Goal: Task Accomplishment & Management: Manage account settings

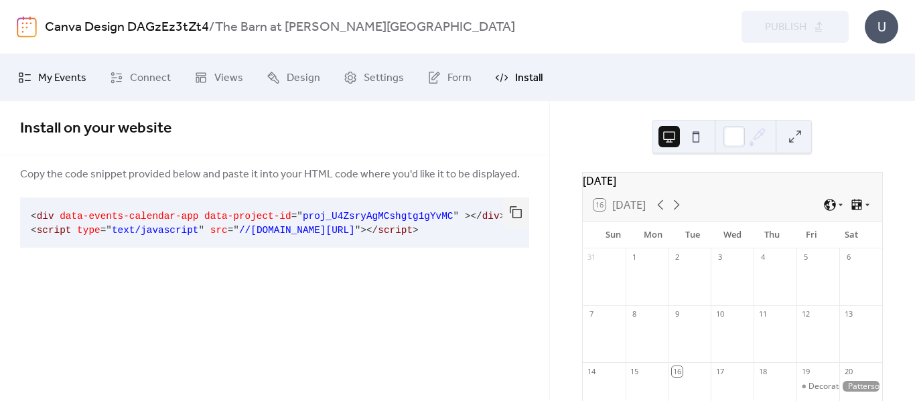
click at [75, 77] on span "My Events" at bounding box center [62, 78] width 48 height 16
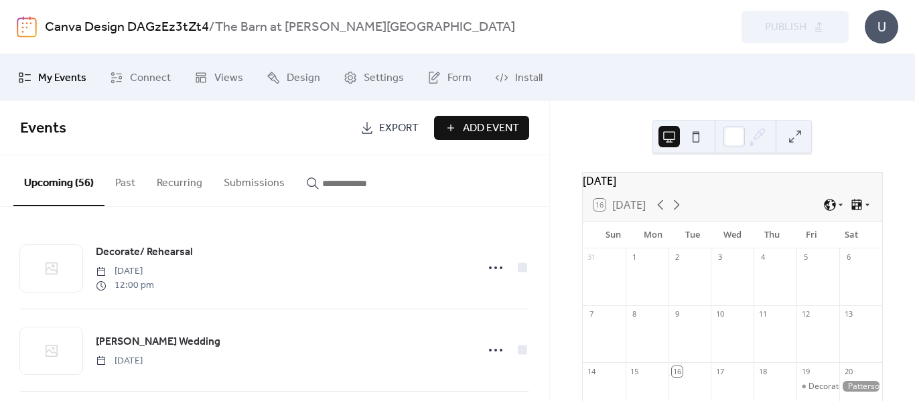
click at [174, 31] on link "Canva Design DAGzEz3tZt4" at bounding box center [127, 27] width 164 height 25
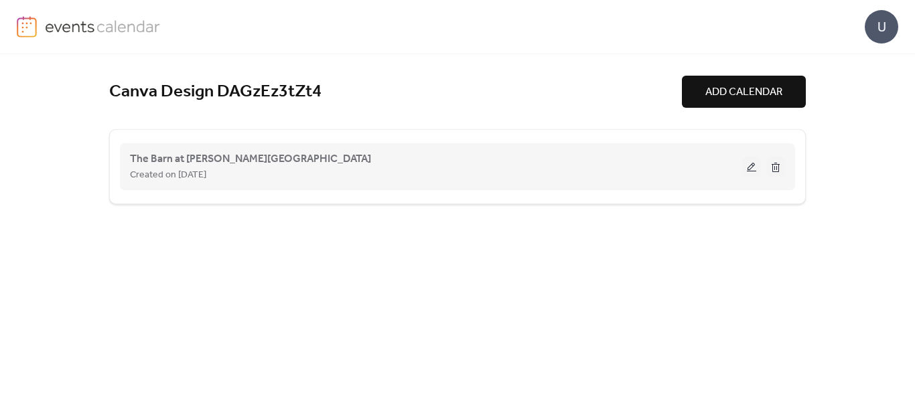
click at [754, 170] on button at bounding box center [751, 167] width 19 height 20
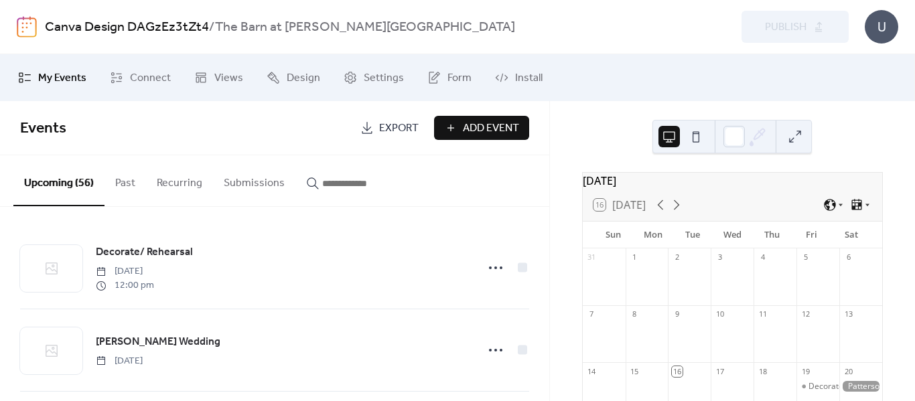
click at [884, 43] on body "Canva Design DAGzEz3tZt4 / The Barn at Brophy Creek Preview Publish U My Events…" at bounding box center [457, 200] width 915 height 401
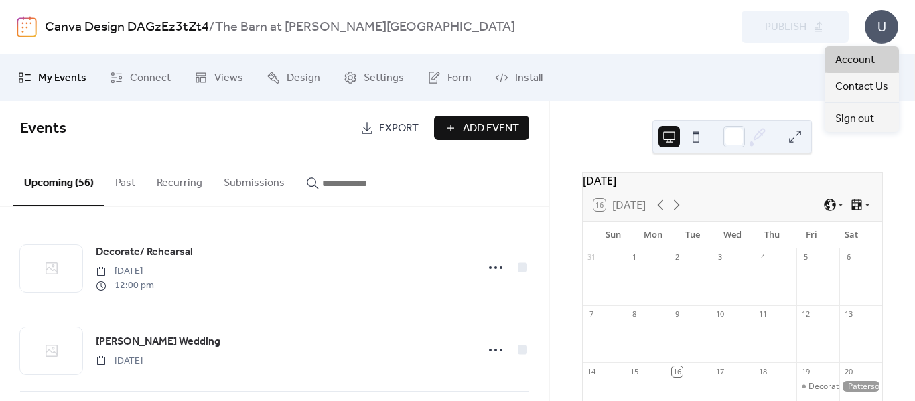
click at [864, 57] on span "Account" at bounding box center [855, 60] width 40 height 16
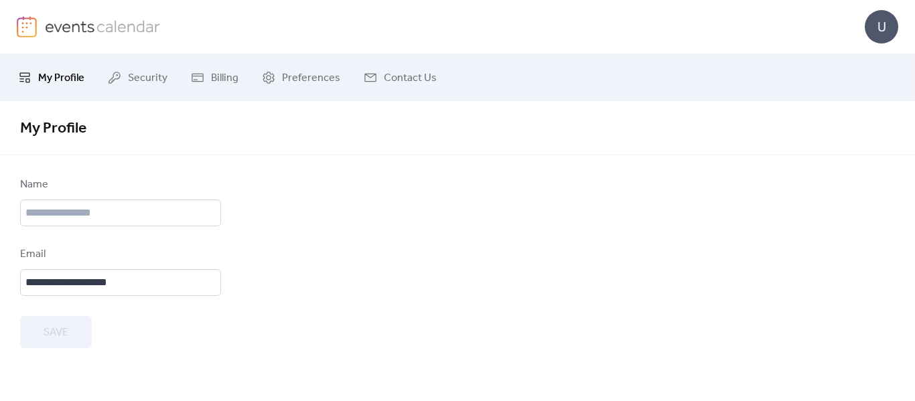
click at [889, 30] on div "U" at bounding box center [881, 26] width 33 height 33
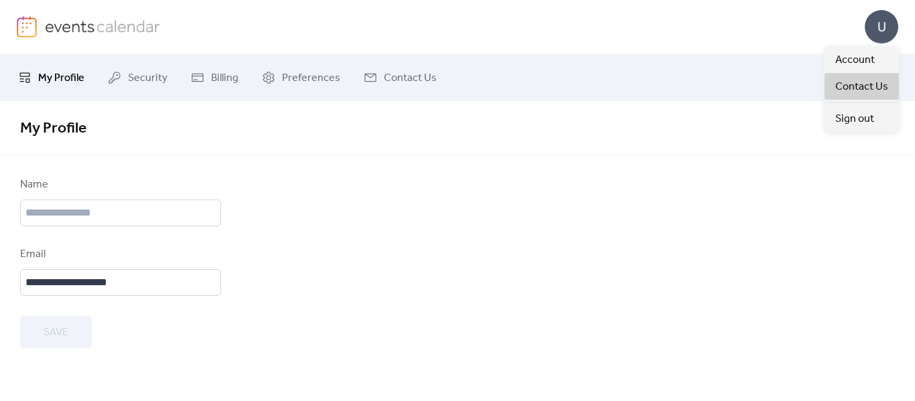
click at [878, 82] on span "Contact Us" at bounding box center [861, 87] width 53 height 16
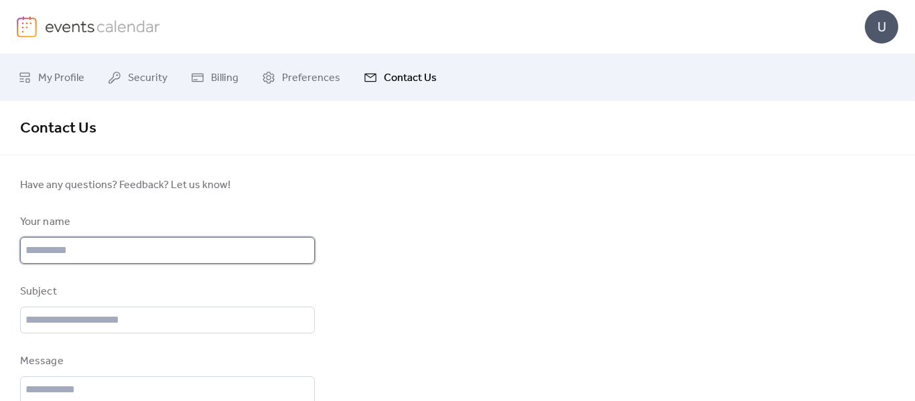
click at [229, 257] on input "text" at bounding box center [167, 250] width 295 height 27
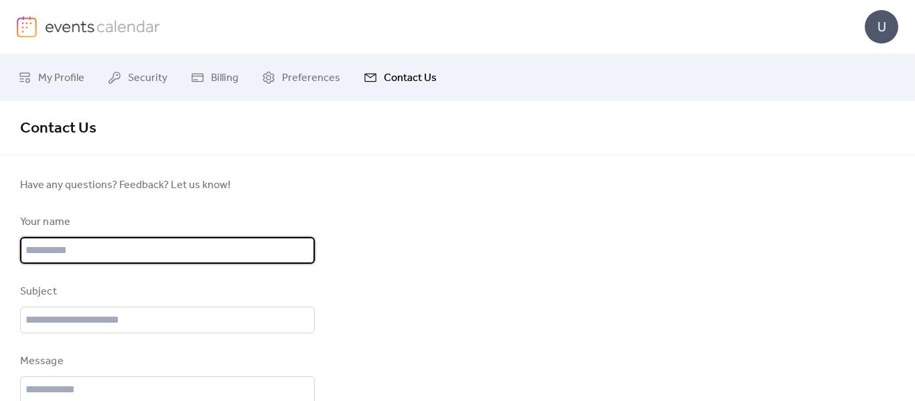
type input "**********"
click at [173, 318] on input "text" at bounding box center [167, 320] width 295 height 27
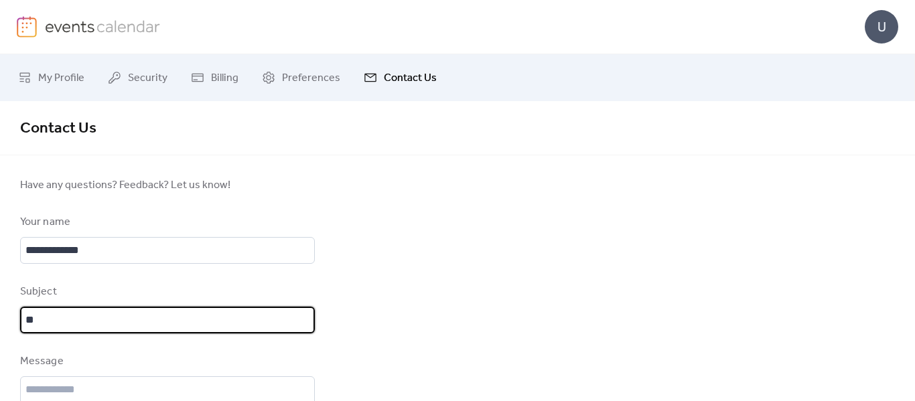
type input "*"
click at [60, 76] on span "My Profile" at bounding box center [61, 78] width 46 height 16
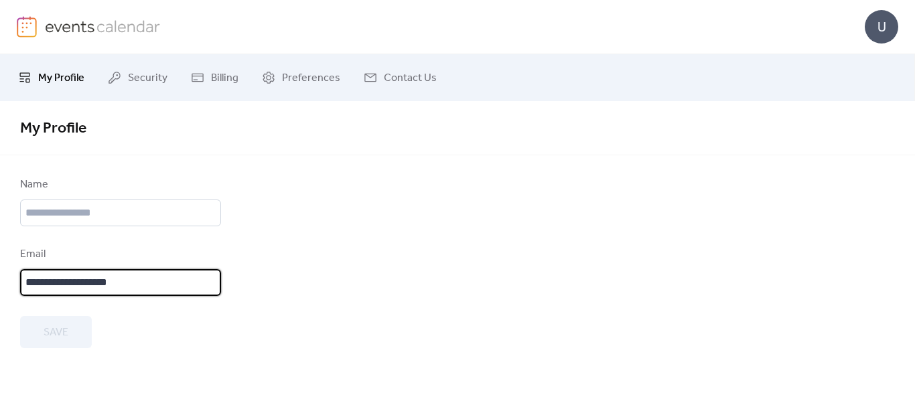
drag, startPoint x: 141, startPoint y: 291, endPoint x: 0, endPoint y: 272, distance: 142.7
click at [0, 272] on div "**********" at bounding box center [457, 262] width 915 height 171
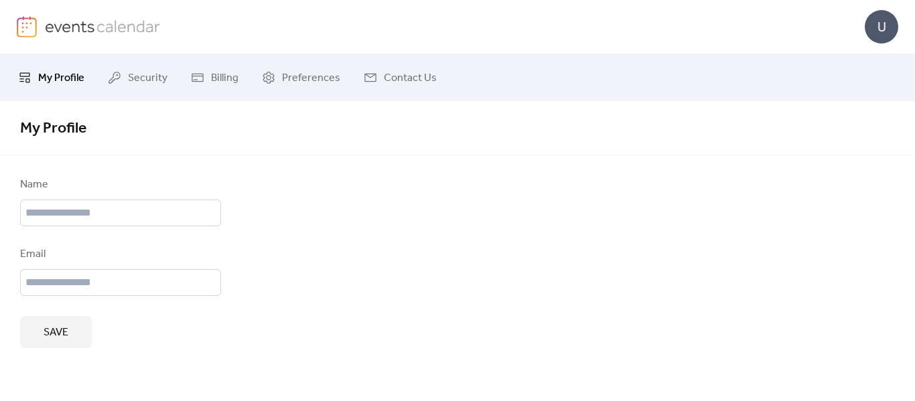
click at [51, 338] on span "Save" at bounding box center [56, 333] width 25 height 16
click at [217, 76] on span "Billing" at bounding box center [224, 78] width 27 height 16
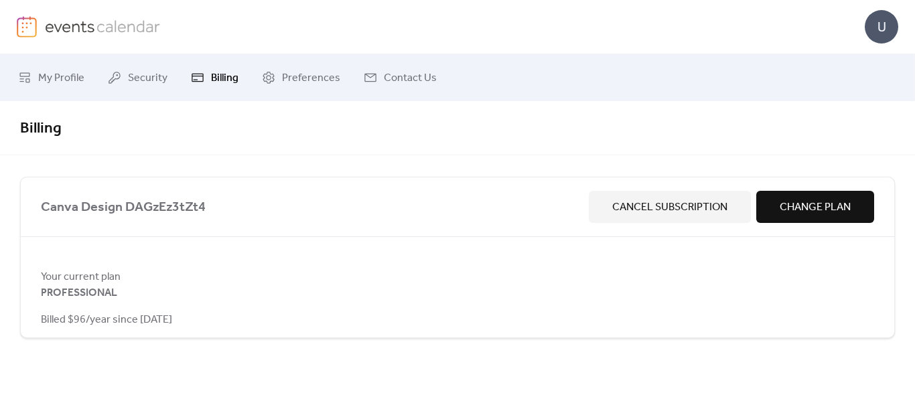
click at [880, 34] on div "U" at bounding box center [881, 26] width 33 height 33
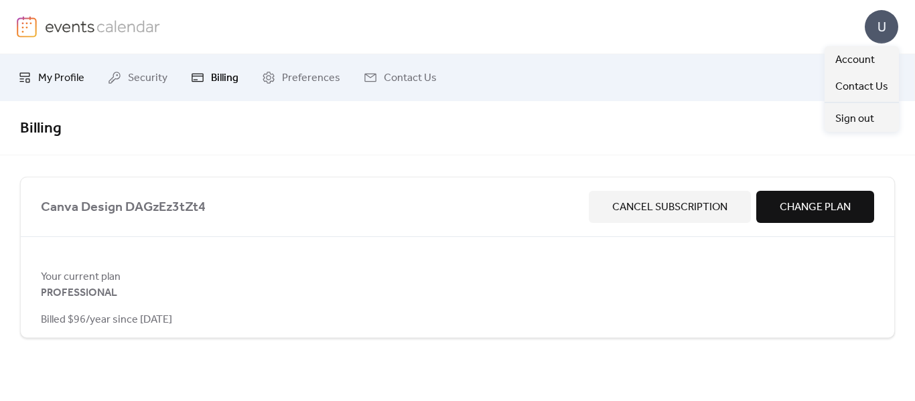
click at [56, 74] on span "My Profile" at bounding box center [61, 78] width 46 height 16
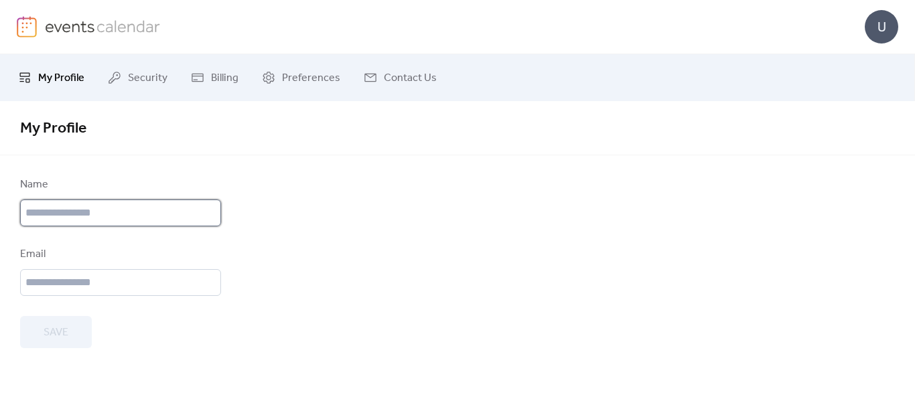
click at [172, 212] on input "text" at bounding box center [120, 213] width 201 height 27
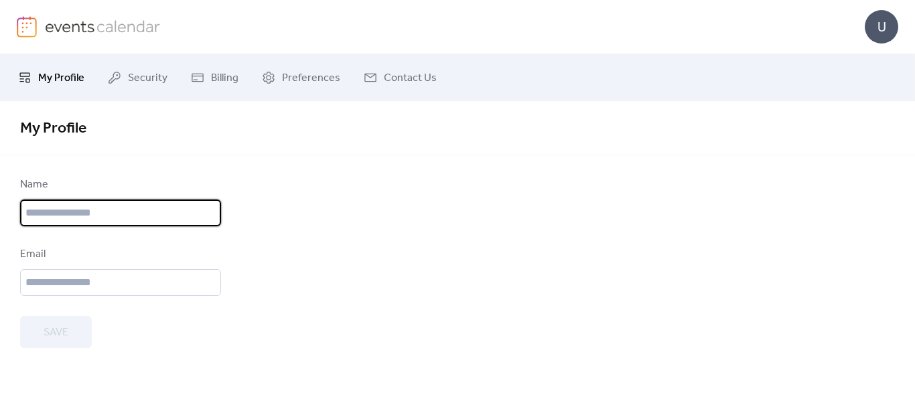
type input "**********"
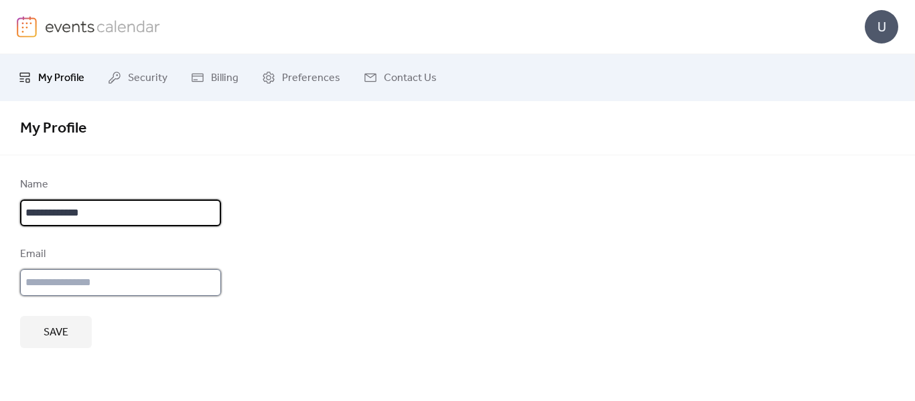
click at [114, 280] on input "email" at bounding box center [120, 282] width 201 height 27
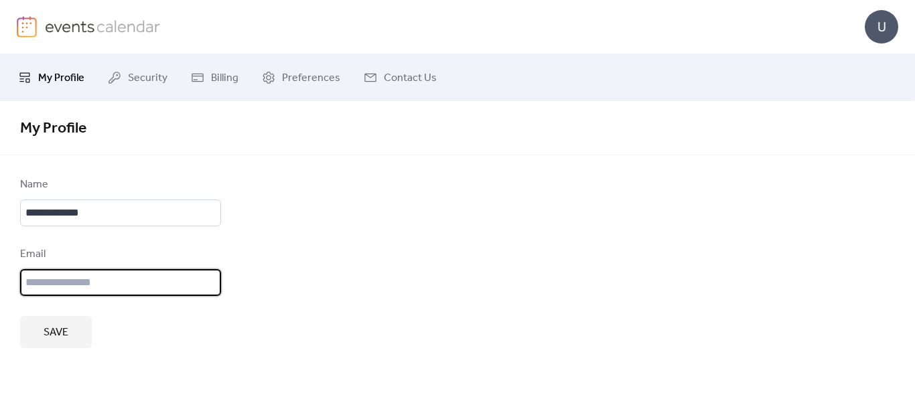
type input "**********"
click at [41, 337] on button "Save" at bounding box center [56, 332] width 72 height 32
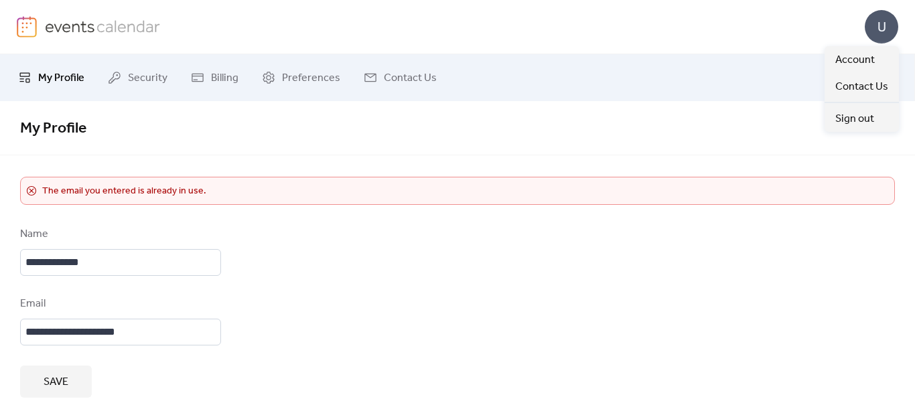
click at [873, 29] on div "U" at bounding box center [881, 26] width 33 height 33
click at [868, 62] on span "Account" at bounding box center [855, 60] width 40 height 16
click at [884, 21] on div "U" at bounding box center [881, 26] width 33 height 33
click at [882, 52] on link "Account" at bounding box center [862, 59] width 74 height 27
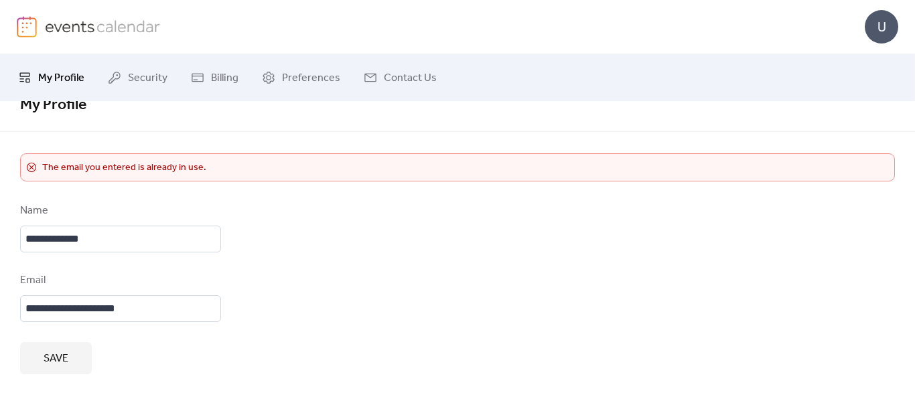
click at [66, 359] on span "Save" at bounding box center [56, 359] width 25 height 16
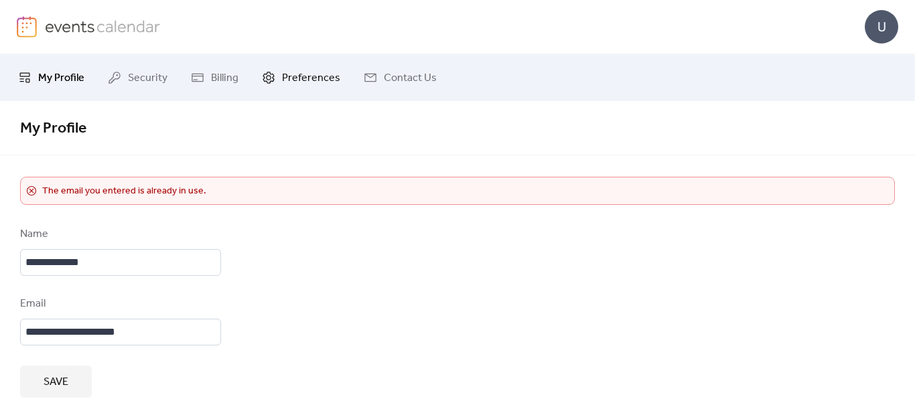
click at [325, 78] on span "Preferences" at bounding box center [311, 78] width 58 height 16
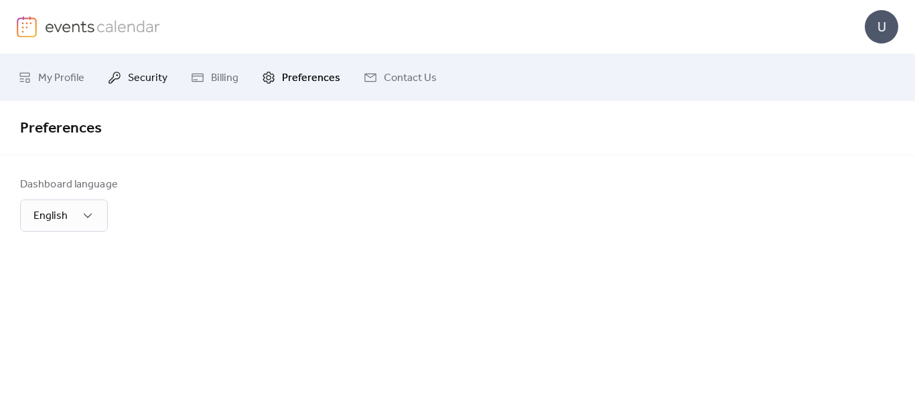
click at [135, 82] on span "Security" at bounding box center [148, 78] width 40 height 16
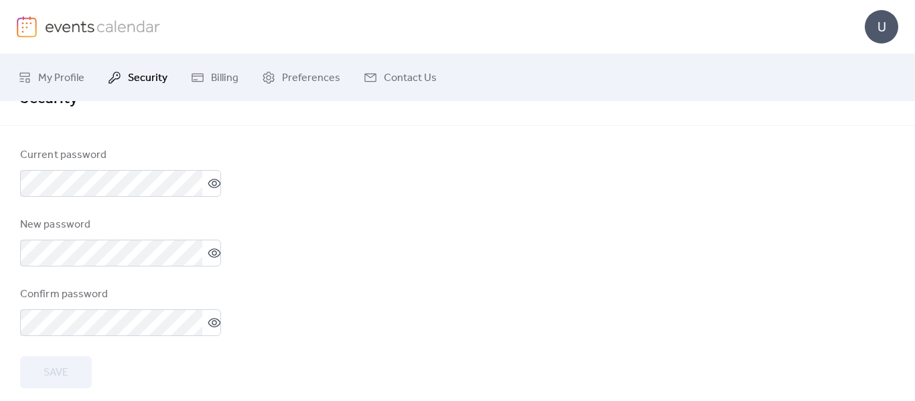
scroll to position [28, 0]
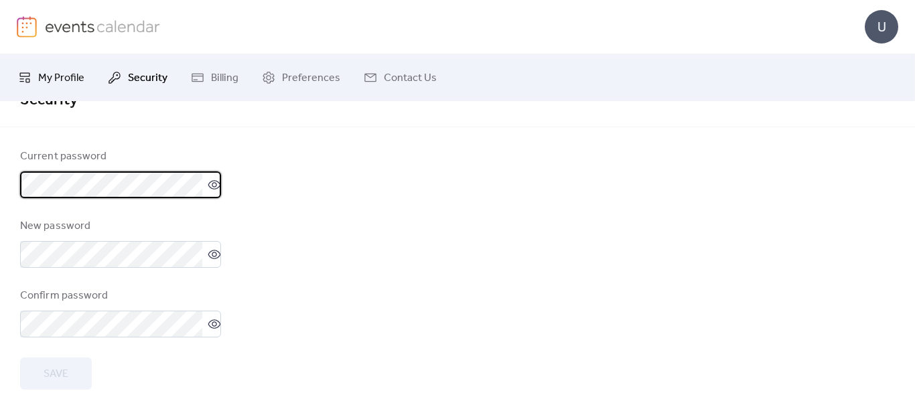
click at [57, 88] on link "My Profile" at bounding box center [51, 78] width 86 height 36
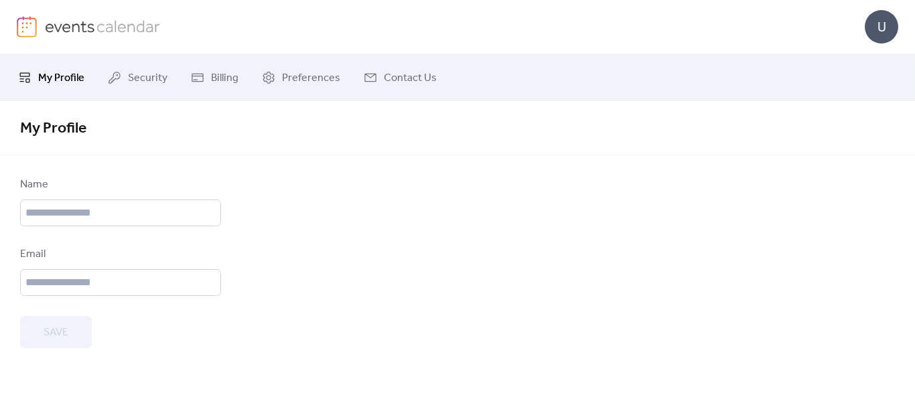
click at [100, 31] on img at bounding box center [103, 26] width 116 height 20
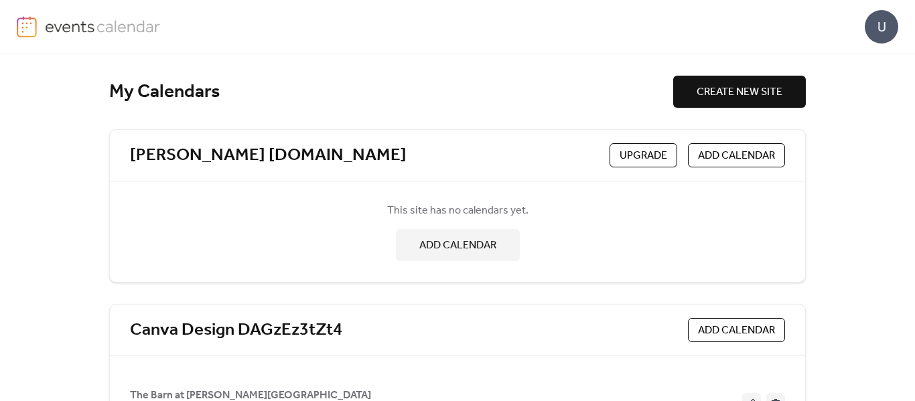
scroll to position [61, 0]
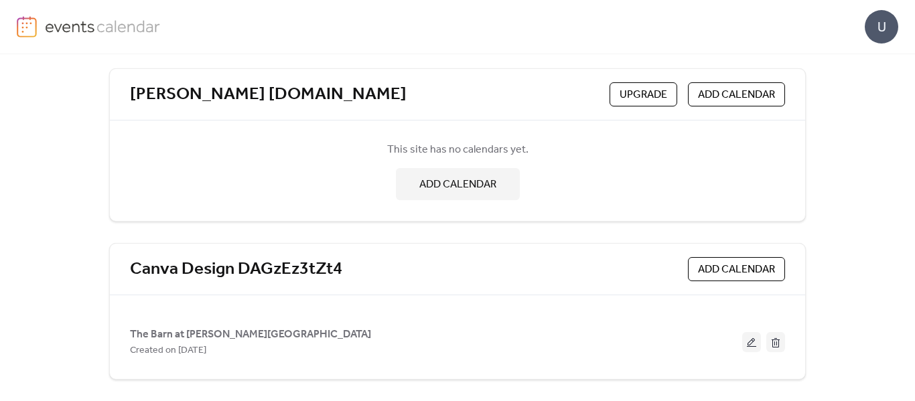
click at [727, 263] on span "ADD CALENDAR" at bounding box center [736, 270] width 77 height 16
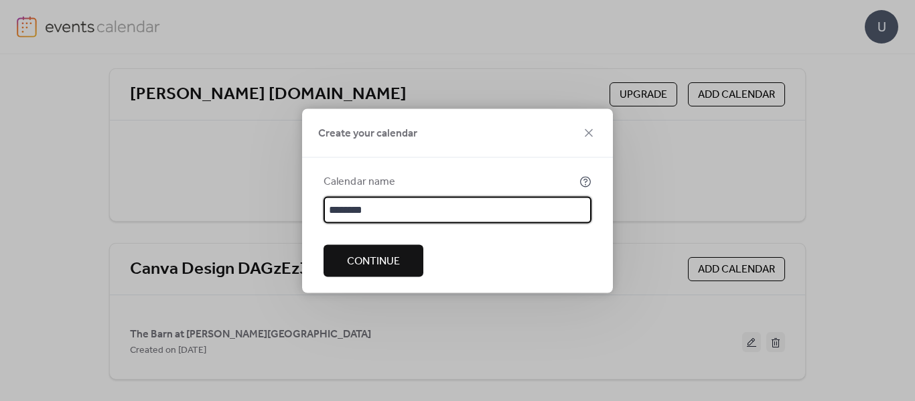
type input "********"
click at [350, 268] on span "Continue" at bounding box center [373, 261] width 53 height 16
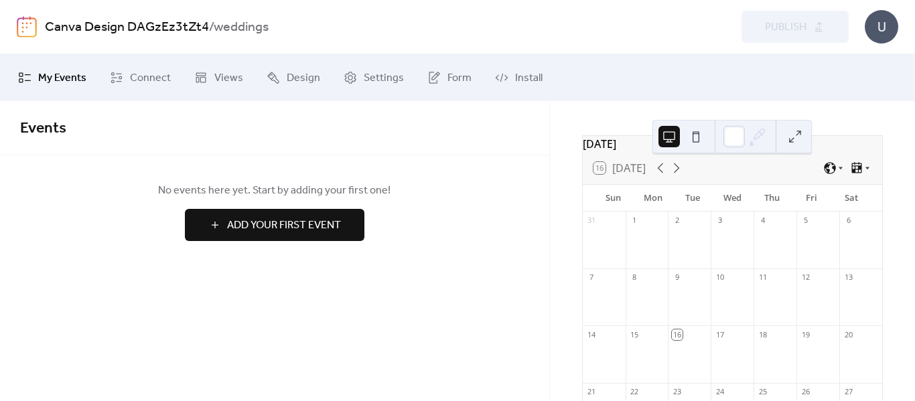
scroll to position [39, 0]
click at [163, 79] on span "Connect" at bounding box center [150, 78] width 41 height 16
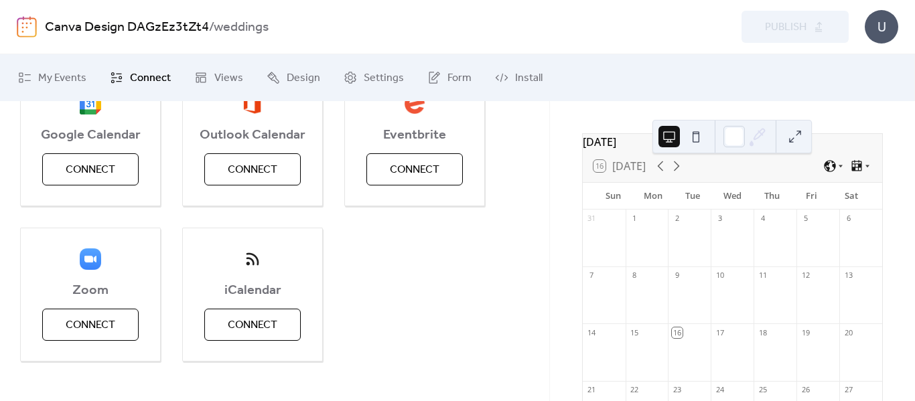
scroll to position [156, 0]
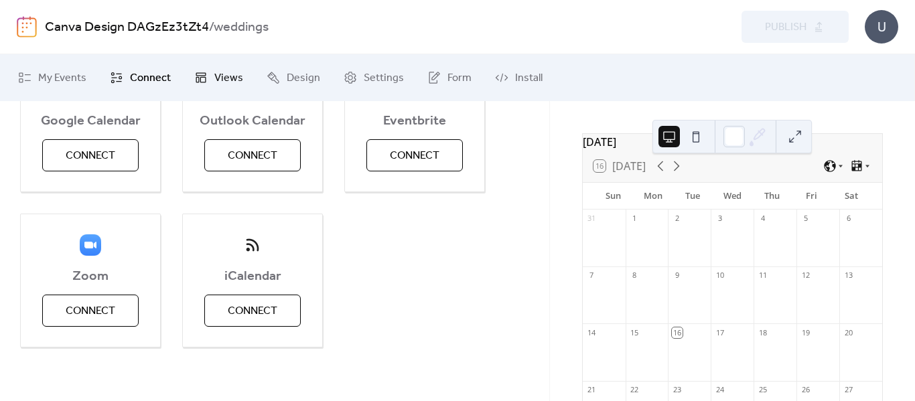
click at [225, 78] on span "Views" at bounding box center [228, 78] width 29 height 16
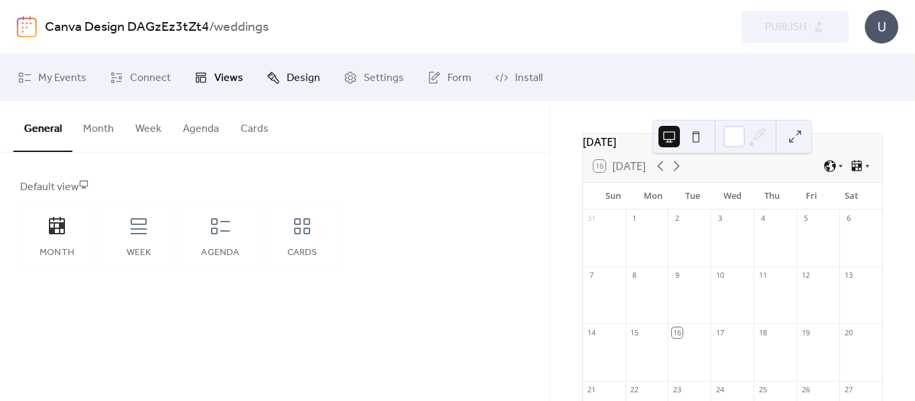
click at [279, 83] on link "Design" at bounding box center [294, 78] width 74 height 36
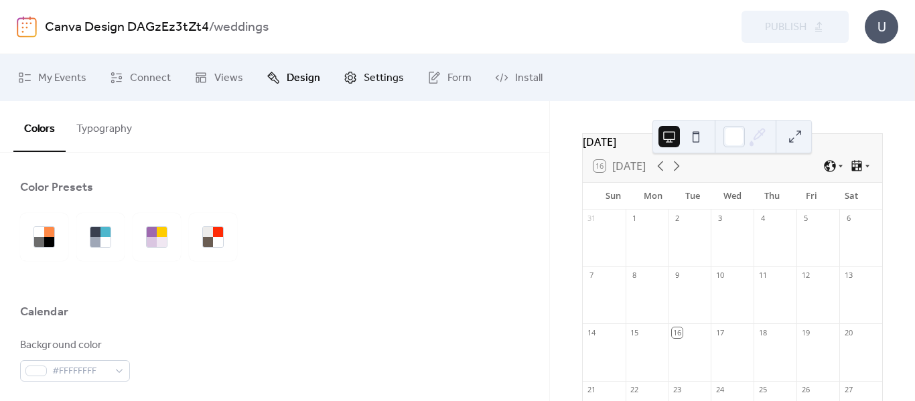
click at [366, 80] on span "Settings" at bounding box center [384, 78] width 40 height 16
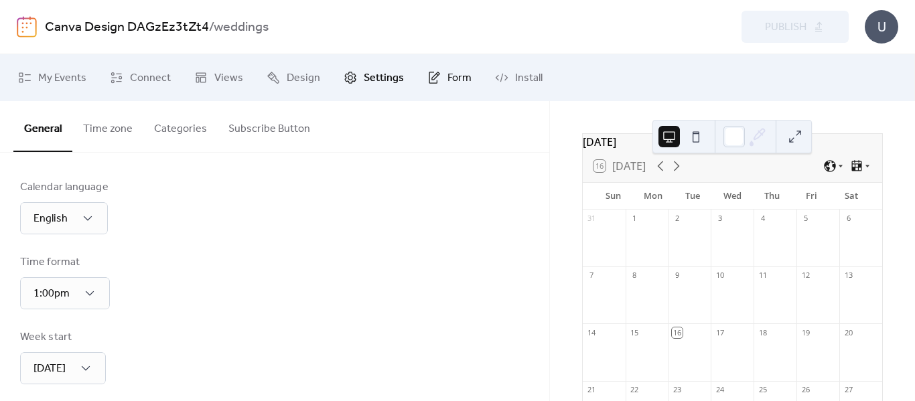
click at [447, 82] on span "Form" at bounding box center [459, 78] width 24 height 16
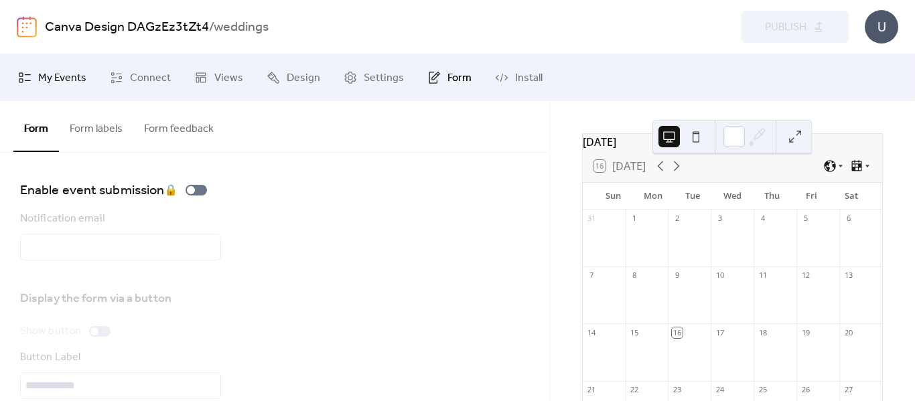
click at [53, 73] on span "My Events" at bounding box center [62, 78] width 48 height 16
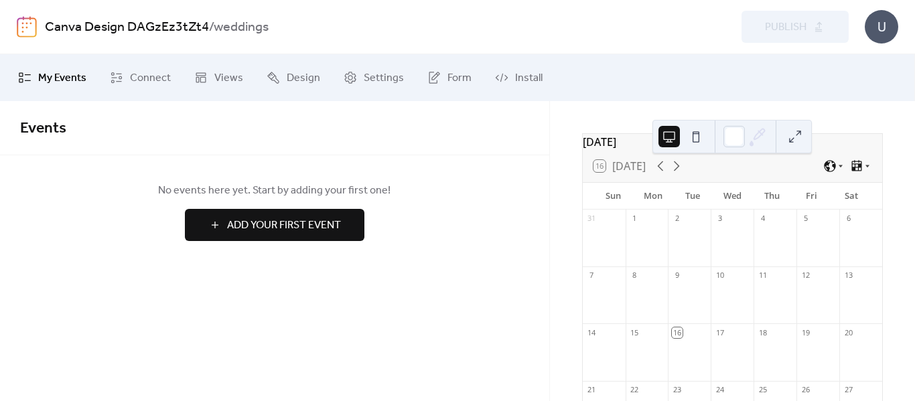
click at [94, 29] on link "Canva Design DAGzEz3tZt4" at bounding box center [127, 27] width 164 height 25
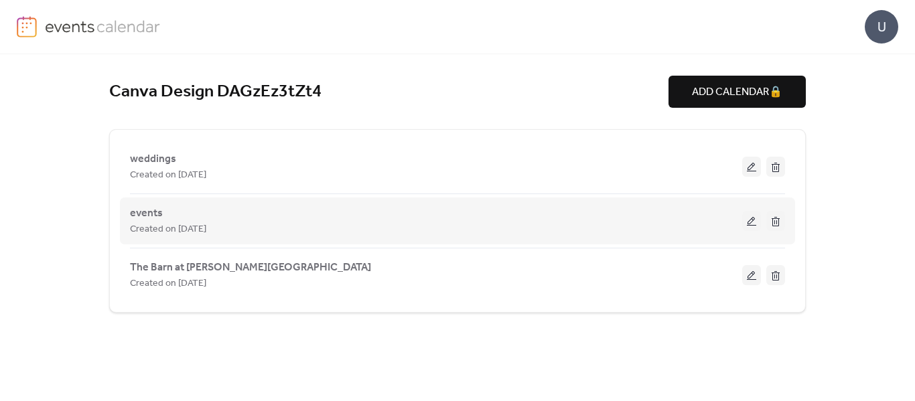
click at [780, 225] on button at bounding box center [775, 221] width 19 height 20
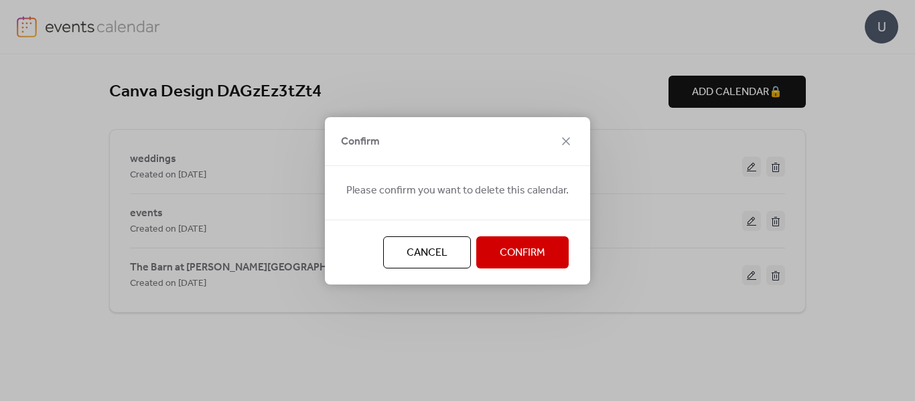
click at [543, 246] on button "Confirm" at bounding box center [522, 252] width 92 height 32
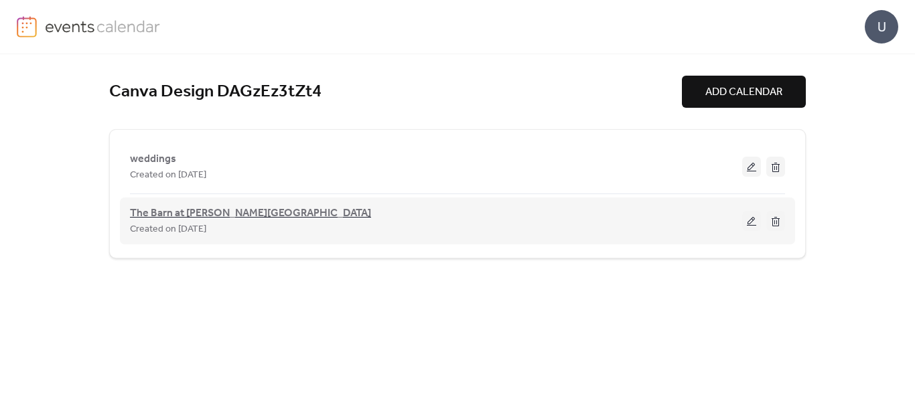
click at [230, 214] on span "The Barn at [PERSON_NAME][GEOGRAPHIC_DATA]" at bounding box center [250, 214] width 241 height 16
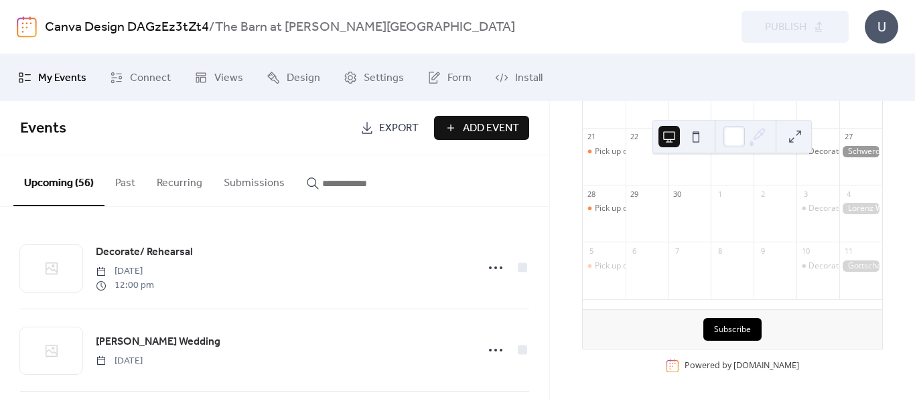
scroll to position [297, 0]
click at [709, 336] on button "Subscribe" at bounding box center [732, 329] width 58 height 23
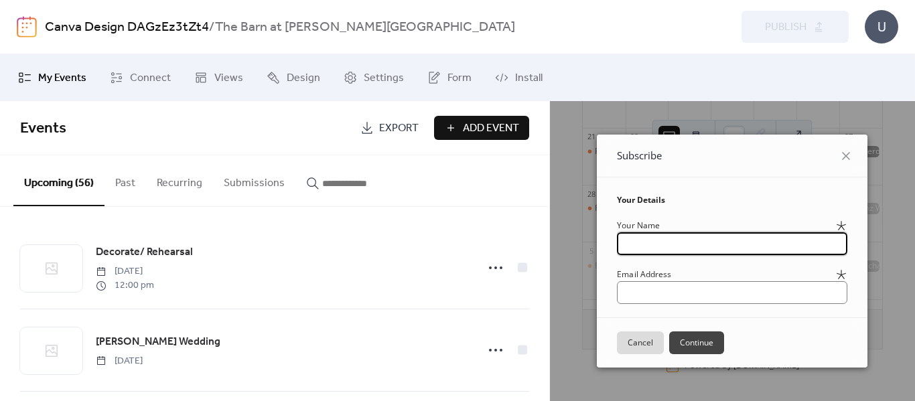
click at [697, 246] on input "text" at bounding box center [732, 243] width 230 height 23
type input "**"
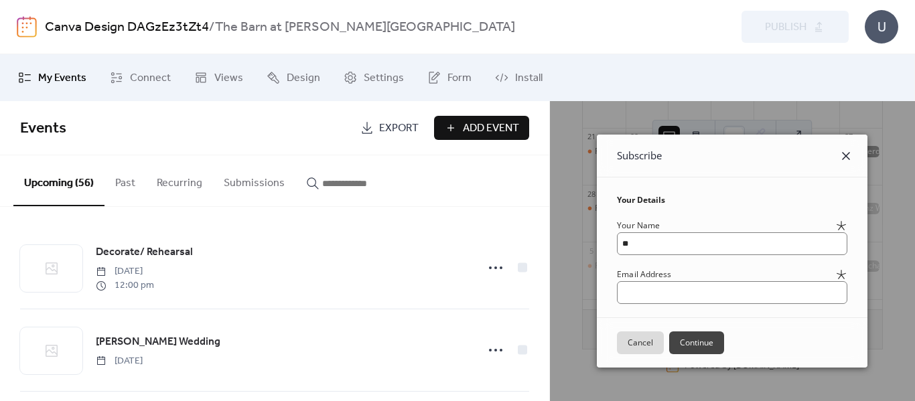
click at [850, 158] on icon at bounding box center [846, 156] width 8 height 8
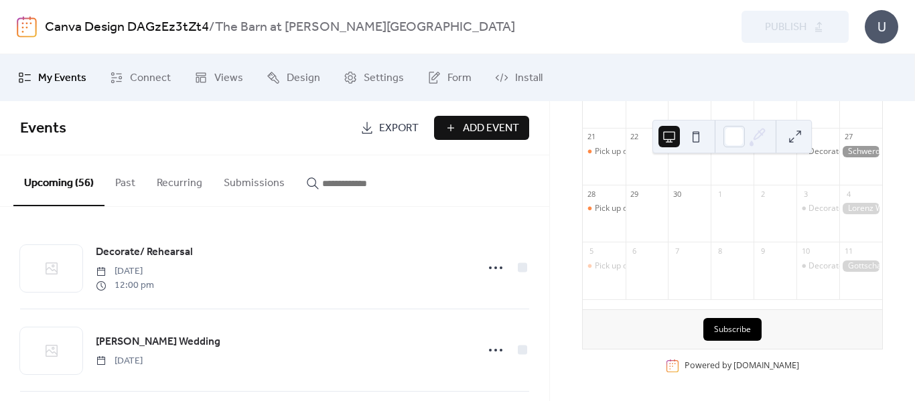
click at [374, 123] on link "Export" at bounding box center [389, 128] width 78 height 24
click at [831, 19] on div "Preview Publish" at bounding box center [740, 27] width 216 height 32
click at [619, 214] on div "Pick up decor" at bounding box center [620, 208] width 50 height 11
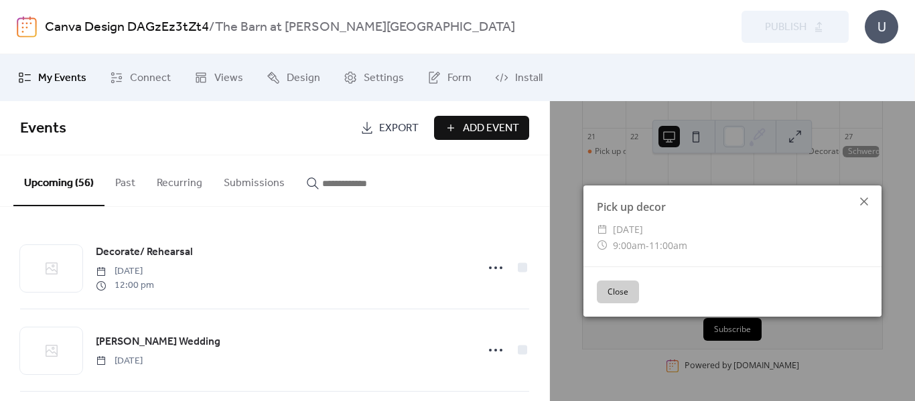
click at [859, 200] on icon at bounding box center [864, 202] width 16 height 16
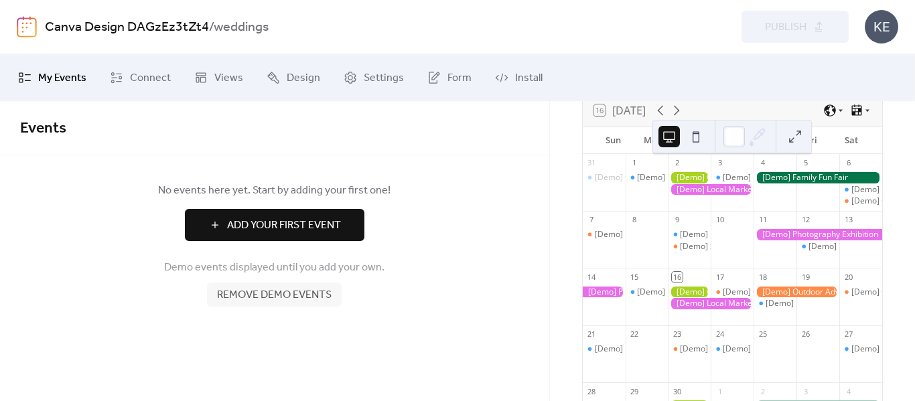
scroll to position [109, 0]
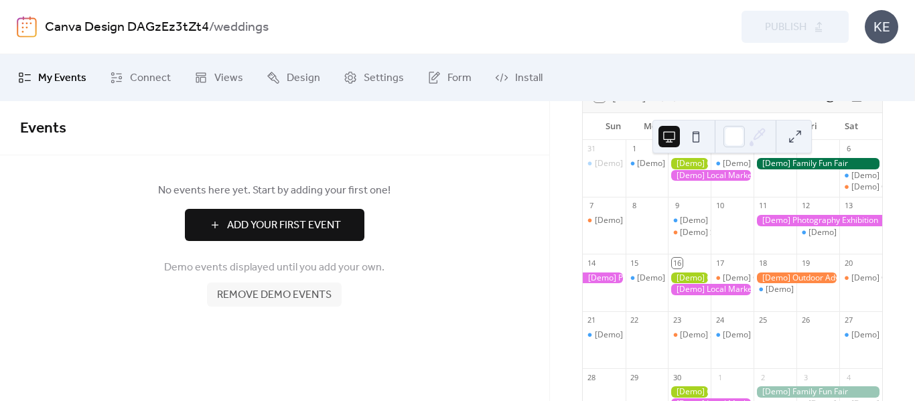
click at [340, 226] on span "Add Your First Event" at bounding box center [284, 226] width 114 height 16
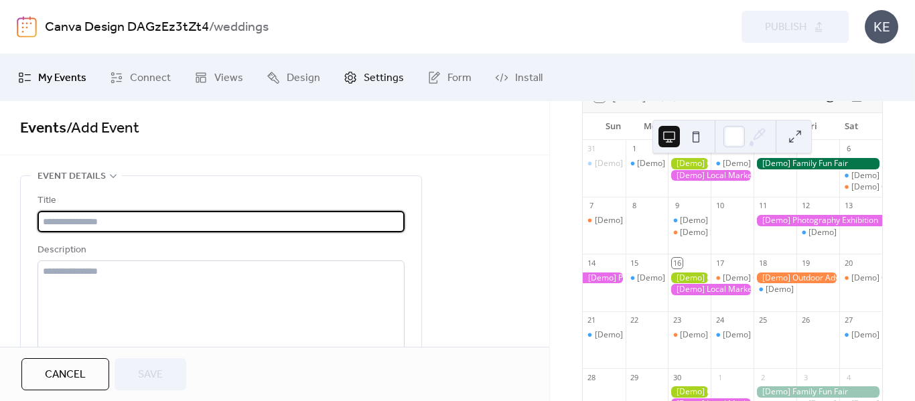
click at [382, 81] on span "Settings" at bounding box center [384, 78] width 40 height 16
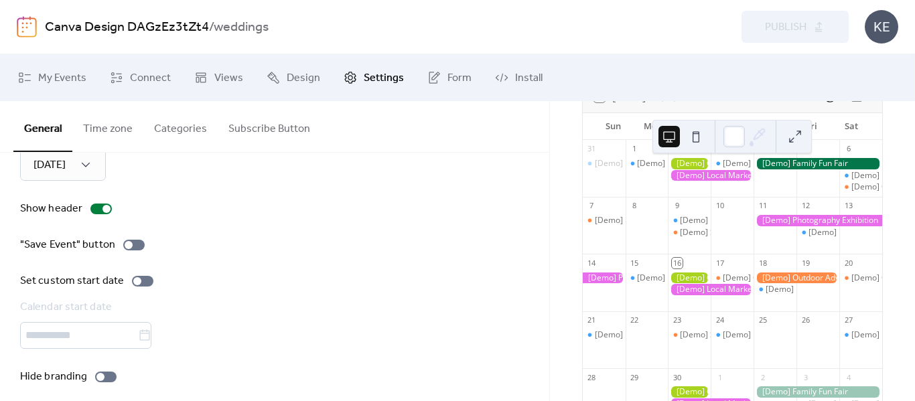
scroll to position [214, 0]
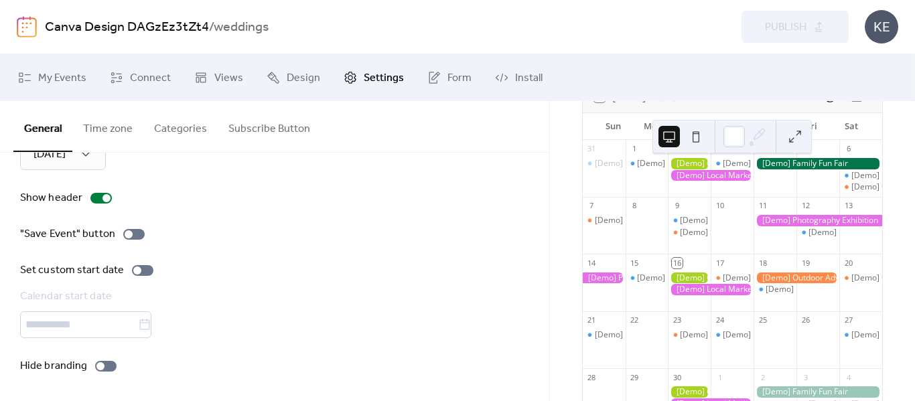
click at [894, 26] on div "KE" at bounding box center [881, 26] width 33 height 33
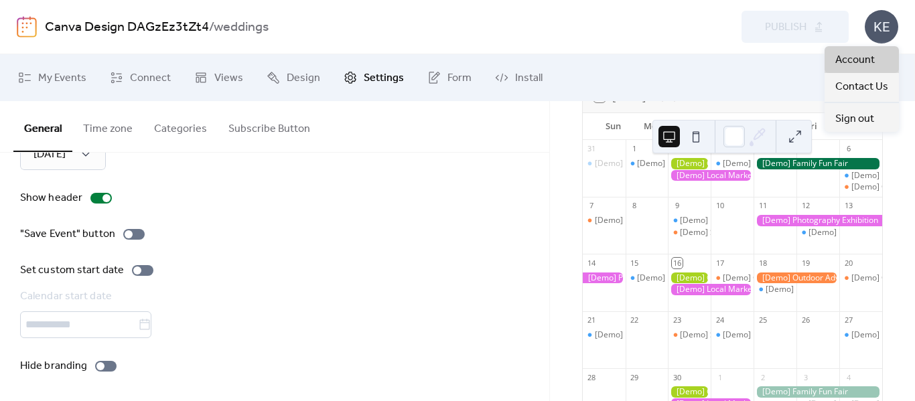
click at [855, 65] on span "Account" at bounding box center [855, 60] width 40 height 16
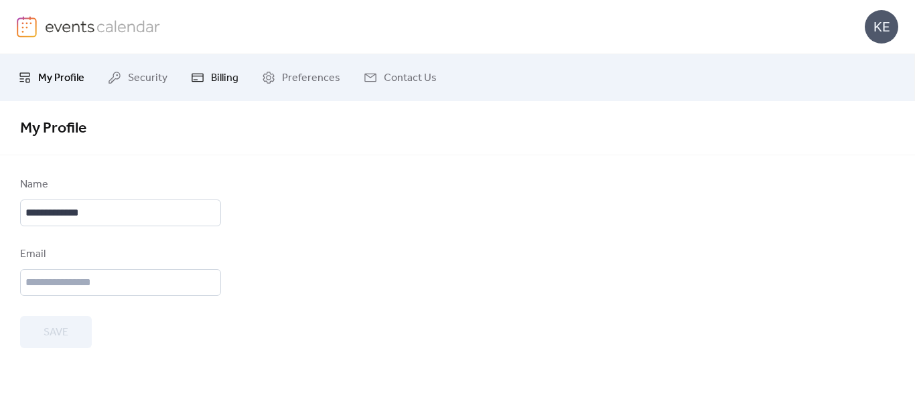
click at [210, 90] on link "Billing" at bounding box center [215, 78] width 68 height 36
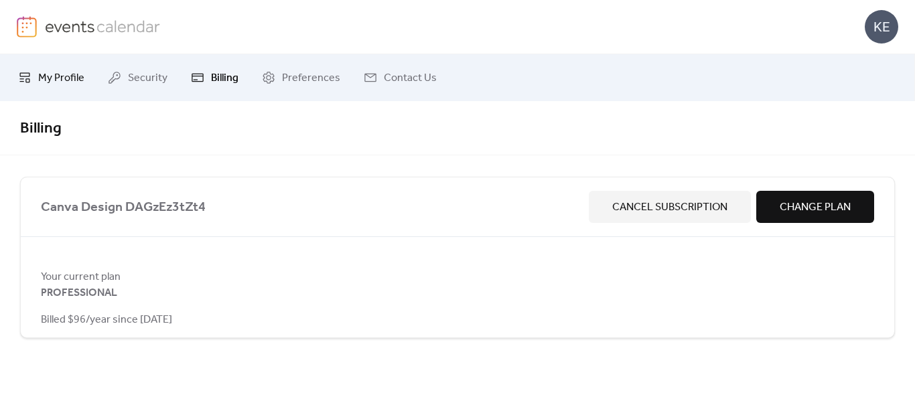
click at [62, 78] on span "My Profile" at bounding box center [61, 78] width 46 height 16
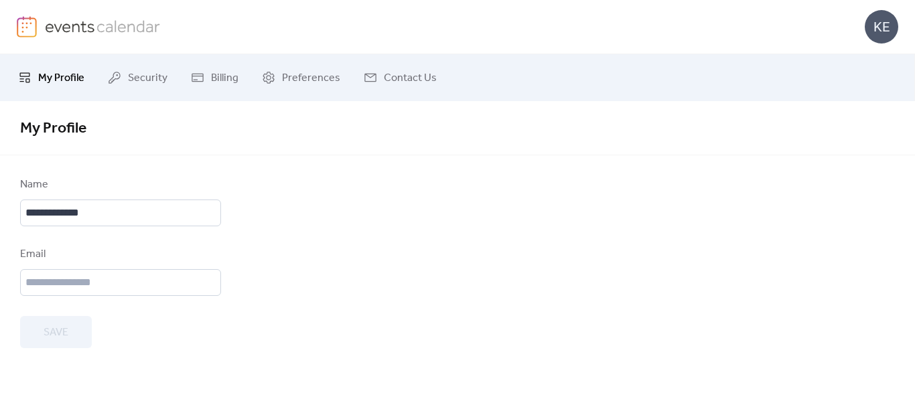
click at [892, 34] on div "KE" at bounding box center [881, 26] width 33 height 33
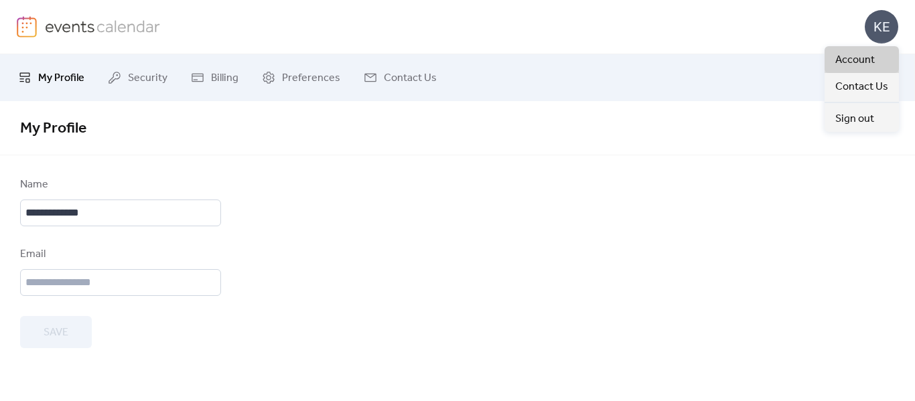
click at [878, 58] on link "Account" at bounding box center [862, 59] width 74 height 27
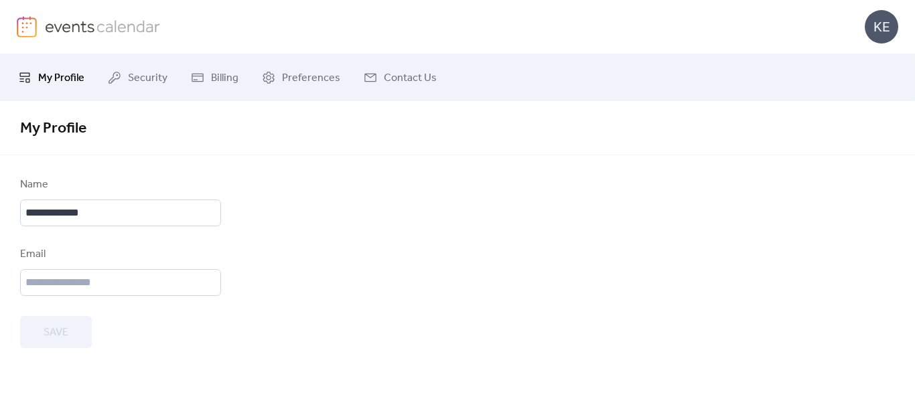
click at [81, 35] on img at bounding box center [103, 26] width 116 height 20
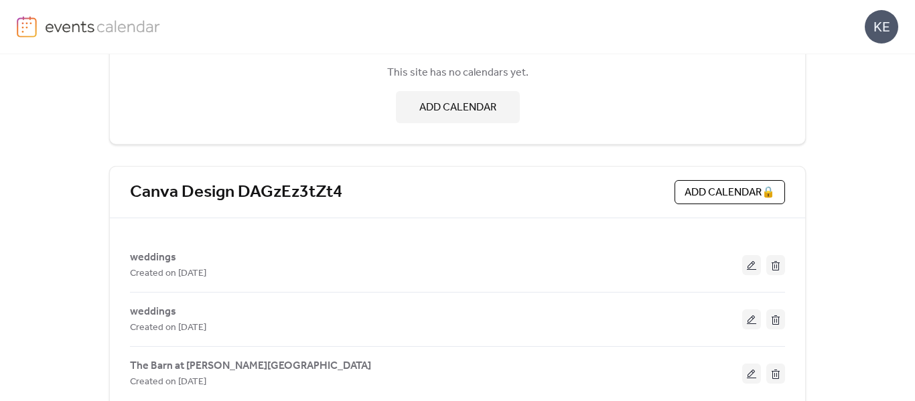
scroll to position [169, 0]
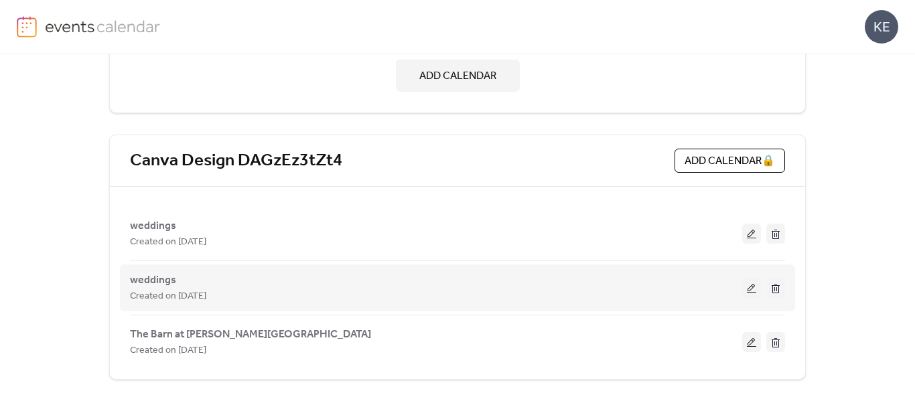
click at [776, 293] on button at bounding box center [775, 288] width 19 height 20
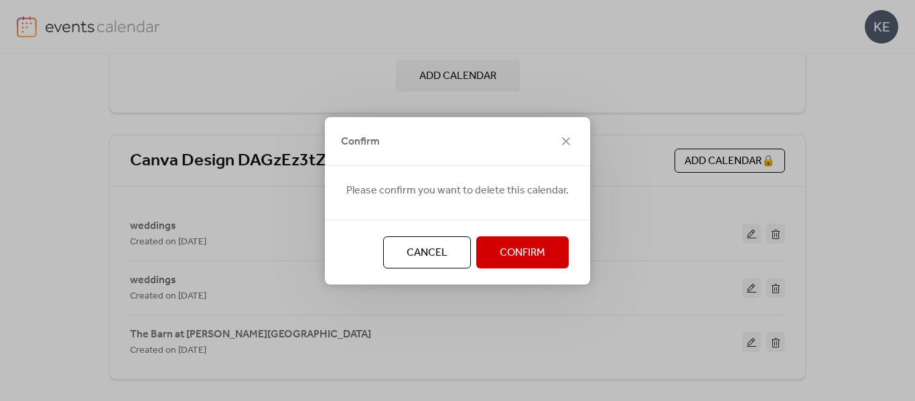
click at [548, 257] on button "Confirm" at bounding box center [522, 252] width 92 height 32
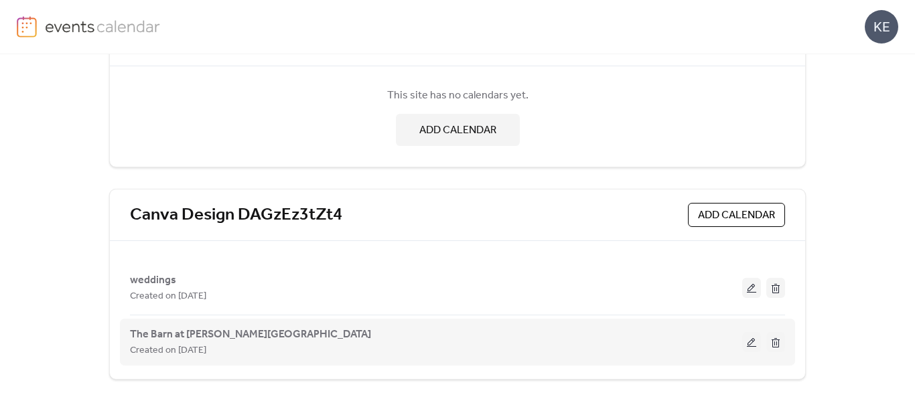
click at [417, 344] on div "Created on [DATE]" at bounding box center [436, 350] width 612 height 16
click at [175, 336] on span "The Barn at [PERSON_NAME][GEOGRAPHIC_DATA]" at bounding box center [250, 335] width 241 height 16
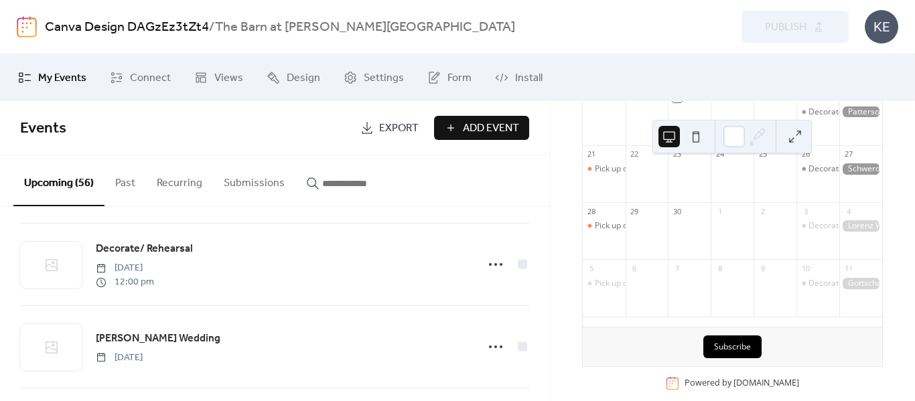
scroll to position [517, 0]
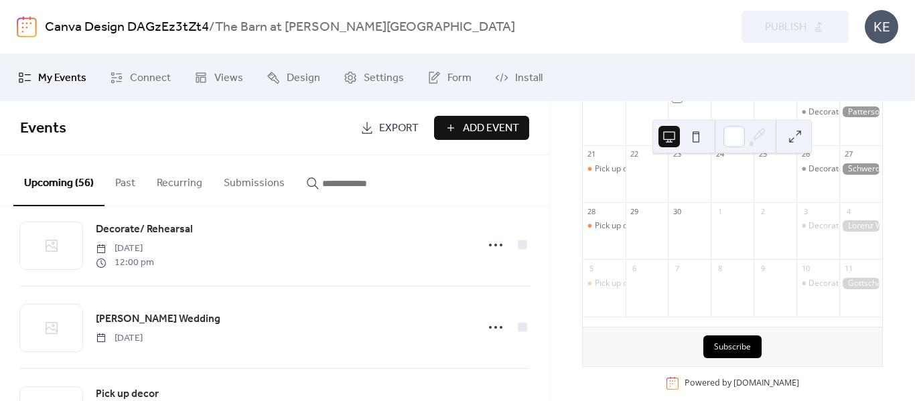
click at [738, 358] on button "Subscribe" at bounding box center [732, 347] width 58 height 23
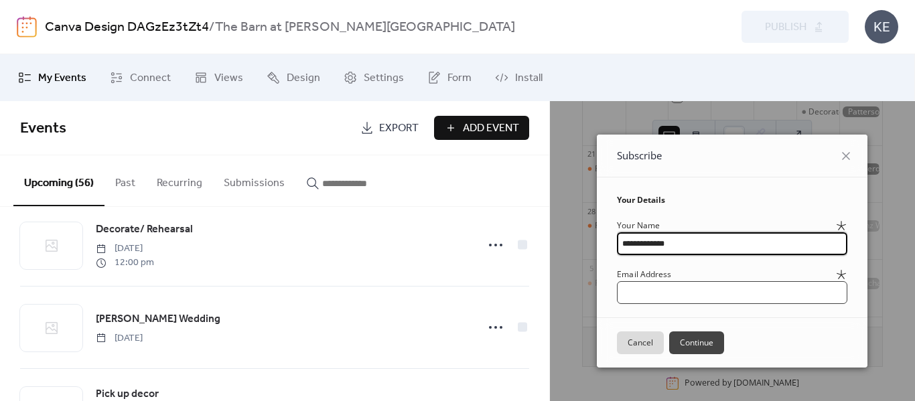
type input "**********"
click at [707, 297] on input "email" at bounding box center [732, 292] width 230 height 23
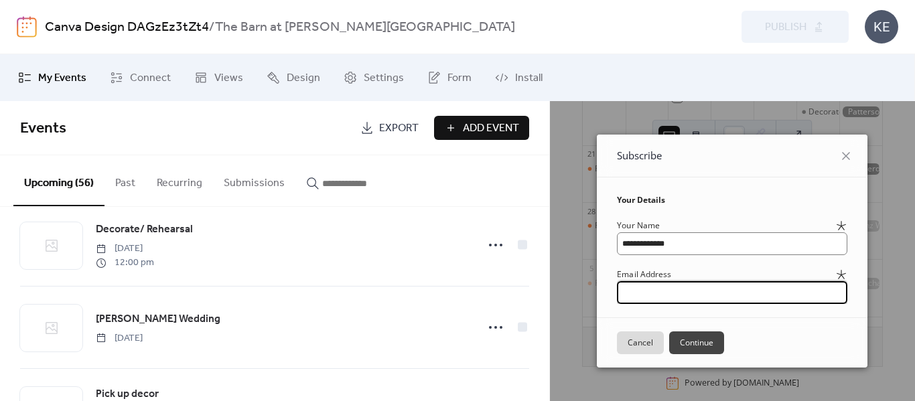
type input "**********"
click at [671, 342] on button "Continue" at bounding box center [696, 343] width 55 height 23
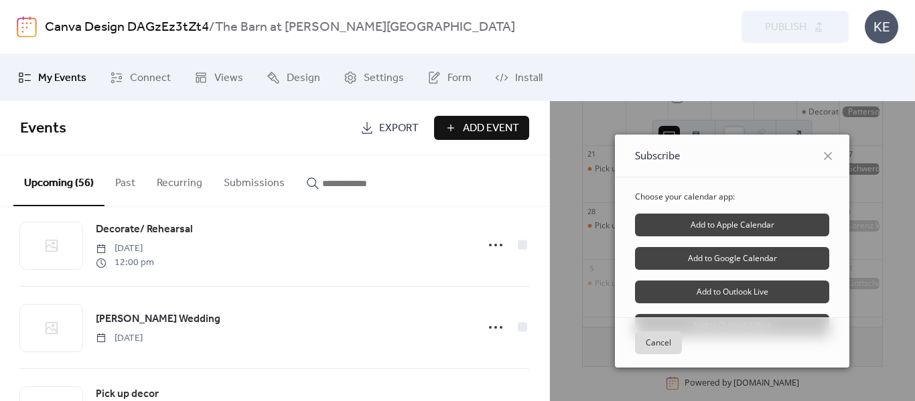
scroll to position [33, 0]
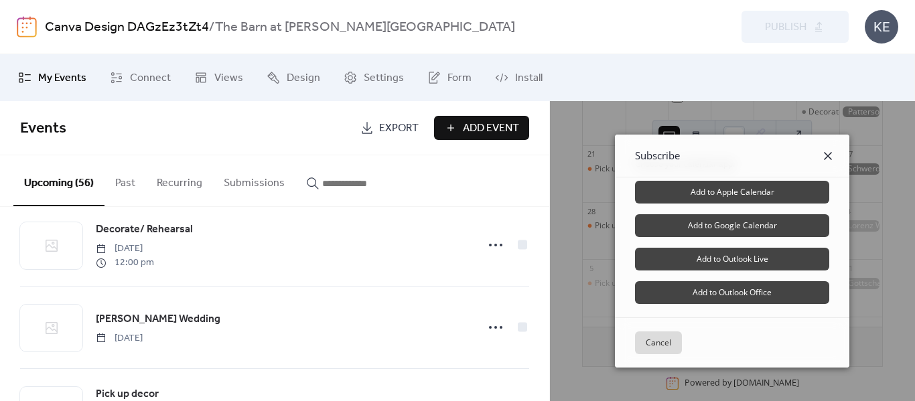
click at [823, 153] on icon at bounding box center [828, 156] width 16 height 16
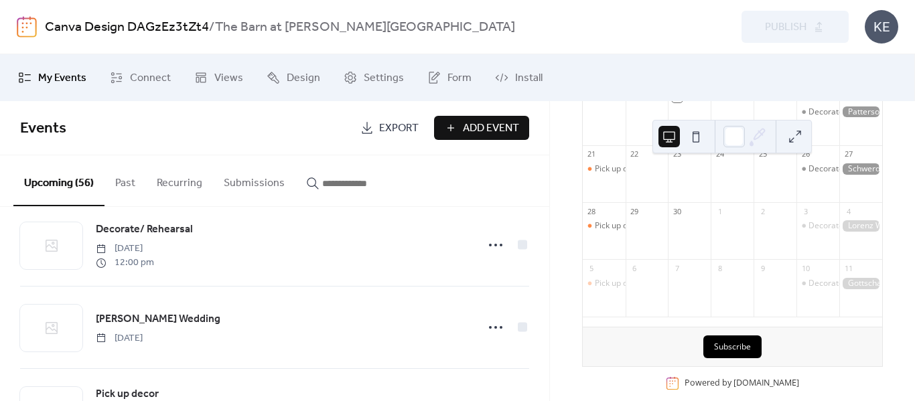
click at [691, 217] on div "30" at bounding box center [689, 211] width 43 height 18
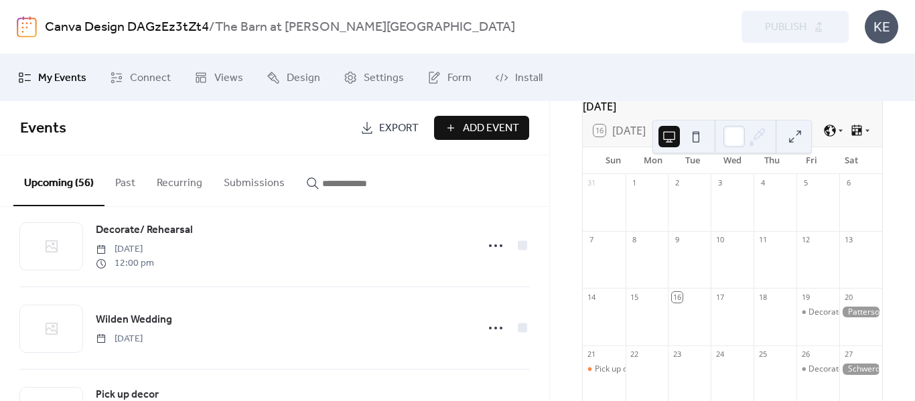
scroll to position [0, 0]
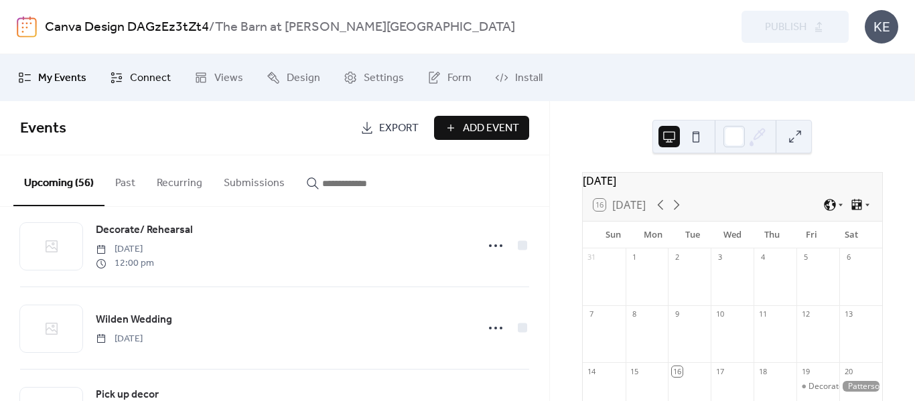
click at [162, 76] on span "Connect" at bounding box center [150, 78] width 41 height 16
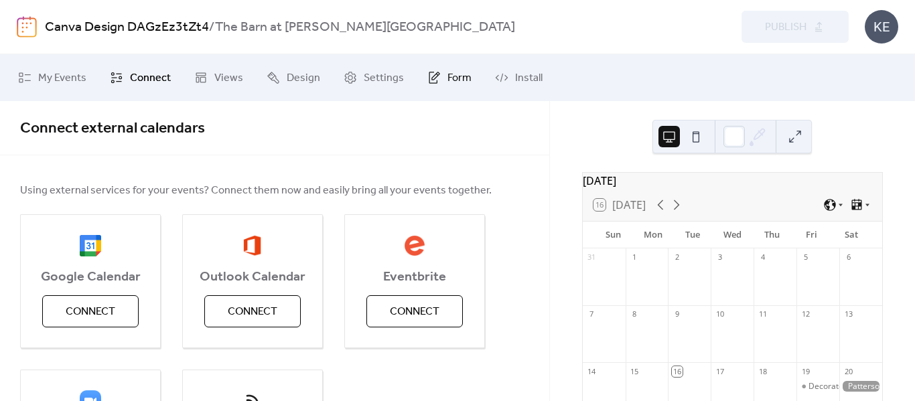
click at [459, 82] on span "Form" at bounding box center [459, 78] width 24 height 16
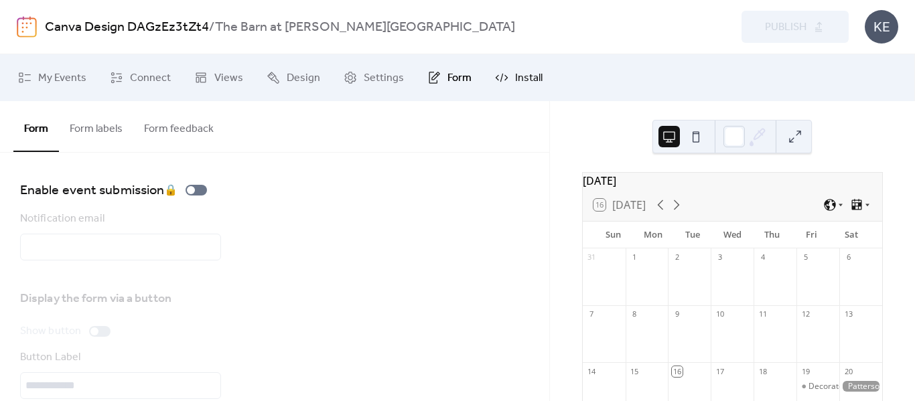
click at [507, 79] on link "Install" at bounding box center [519, 78] width 68 height 36
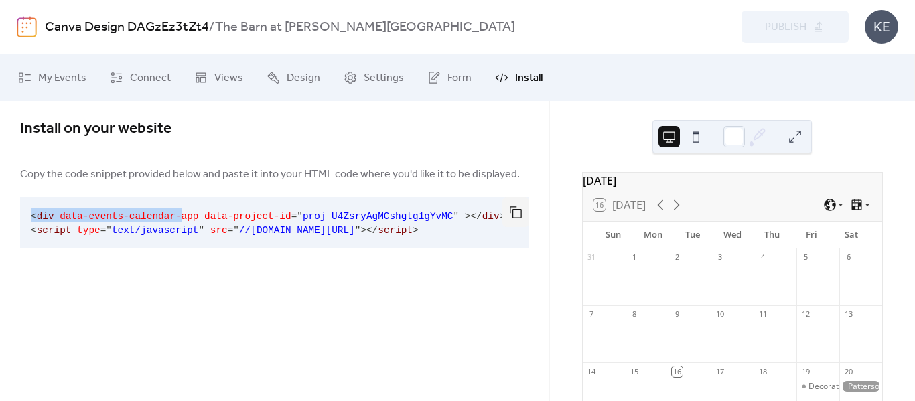
drag, startPoint x: 31, startPoint y: 216, endPoint x: 201, endPoint y: 221, distance: 170.2
click at [201, 221] on code "< div data-events-calendar-app data-project-id = " proj_U4ZsryAgMCshgtg1gYvMC "…" at bounding box center [268, 223] width 474 height 25
click at [165, 273] on div "Install on your website Copy the code snippet provided below and paste it into …" at bounding box center [274, 190] width 549 height 179
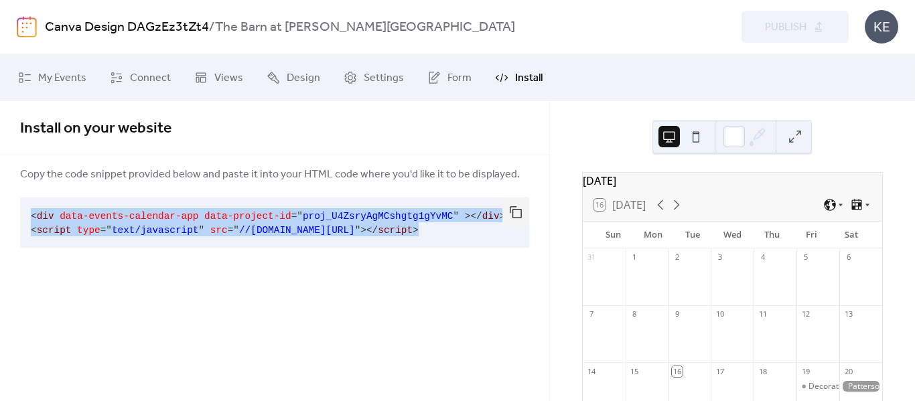
drag, startPoint x: 31, startPoint y: 216, endPoint x: 537, endPoint y: 287, distance: 511.4
click at [537, 287] on div "Install on your website Copy the code snippet provided below and paste it into …" at bounding box center [274, 251] width 549 height 300
click at [515, 218] on button "button" at bounding box center [515, 212] width 27 height 29
click at [447, 332] on div "Install on your website Copy the code snippet provided below and paste it into …" at bounding box center [274, 251] width 549 height 300
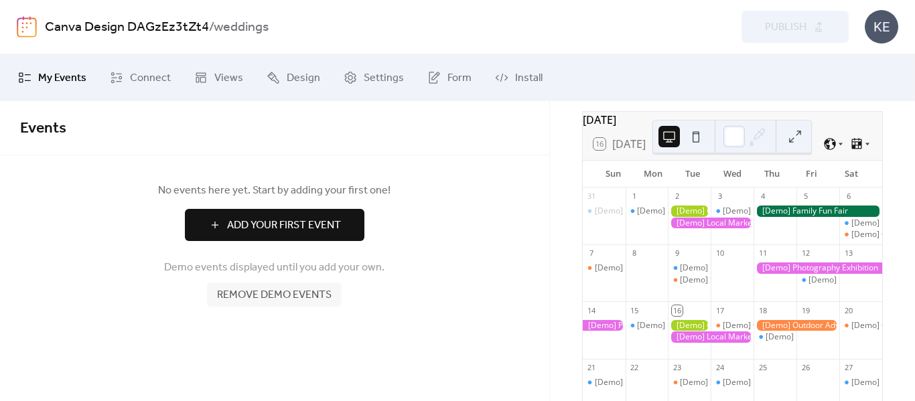
scroll to position [62, 0]
click at [262, 222] on span "Add Your First Event" at bounding box center [284, 226] width 114 height 16
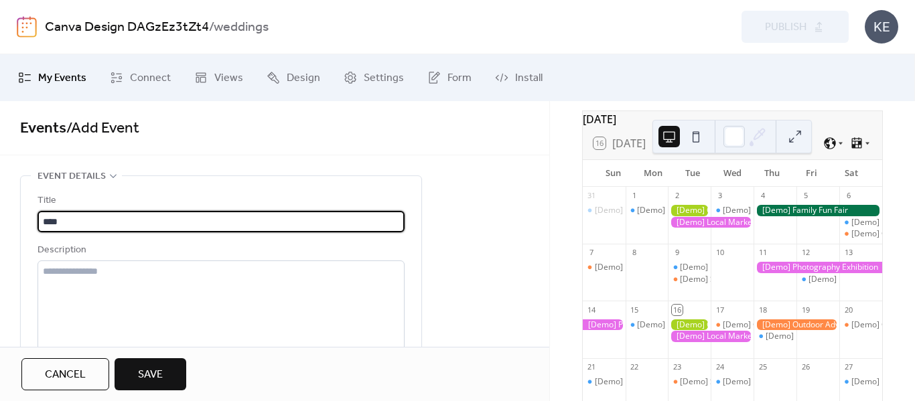
type input "****"
click at [180, 362] on button "Save" at bounding box center [151, 374] width 72 height 32
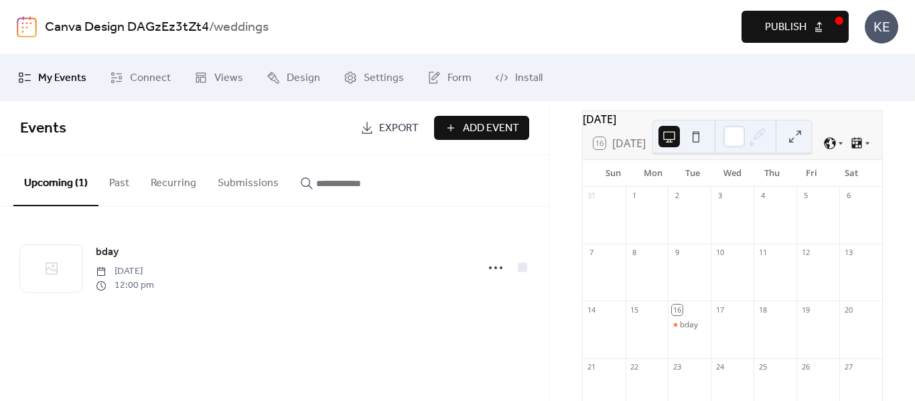
click at [787, 27] on span "Publish" at bounding box center [786, 27] width 42 height 16
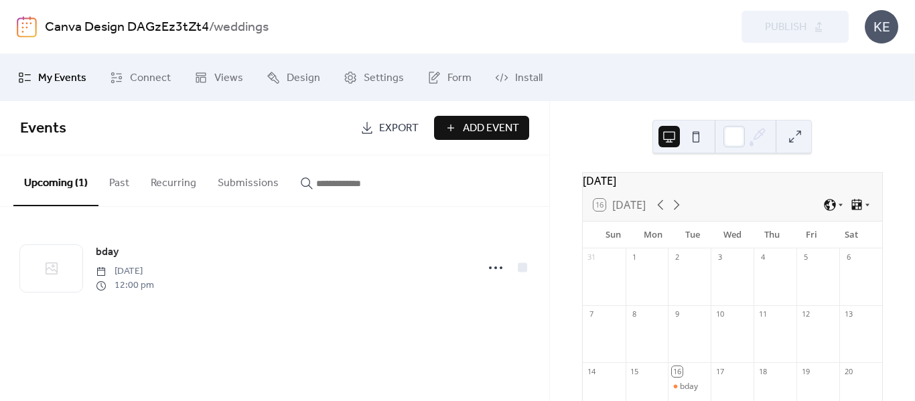
click at [35, 72] on link "My Events" at bounding box center [52, 78] width 88 height 36
click at [125, 180] on button "Past" at bounding box center [119, 180] width 42 height 50
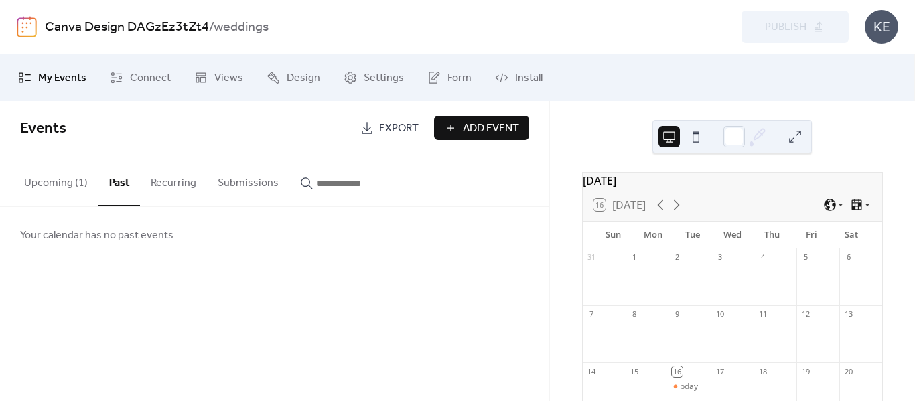
click at [171, 188] on button "Recurring" at bounding box center [173, 180] width 67 height 50
click at [62, 180] on button "Upcoming (1)" at bounding box center [55, 180] width 85 height 50
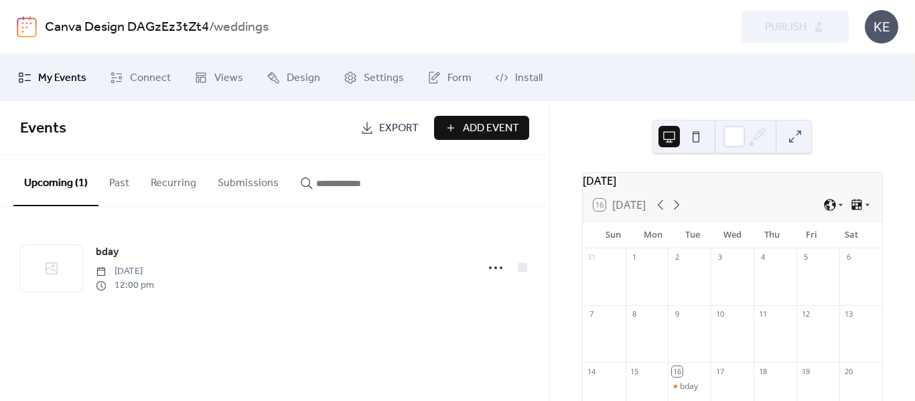
click at [111, 30] on link "Canva Design DAGzEz3tZt4" at bounding box center [127, 27] width 164 height 25
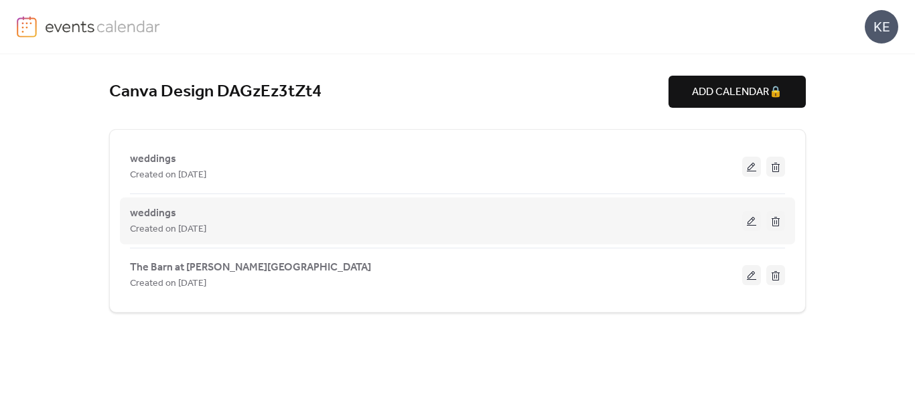
click at [776, 224] on button at bounding box center [775, 221] width 19 height 20
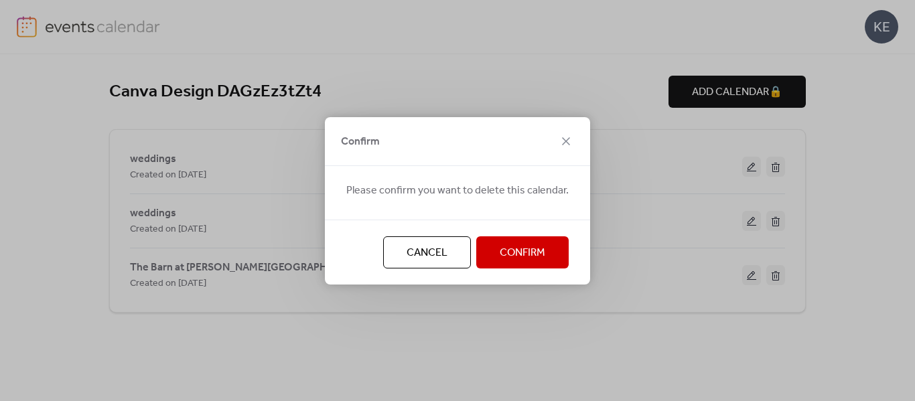
click at [522, 253] on span "Confirm" at bounding box center [523, 253] width 46 height 16
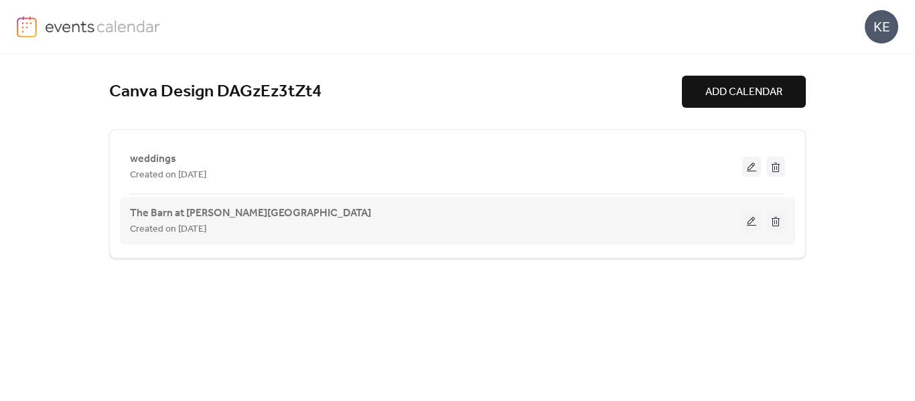
click at [447, 228] on div "Created on [DATE]" at bounding box center [436, 229] width 612 height 16
click at [207, 215] on span "The Barn at [PERSON_NAME][GEOGRAPHIC_DATA]" at bounding box center [250, 214] width 241 height 16
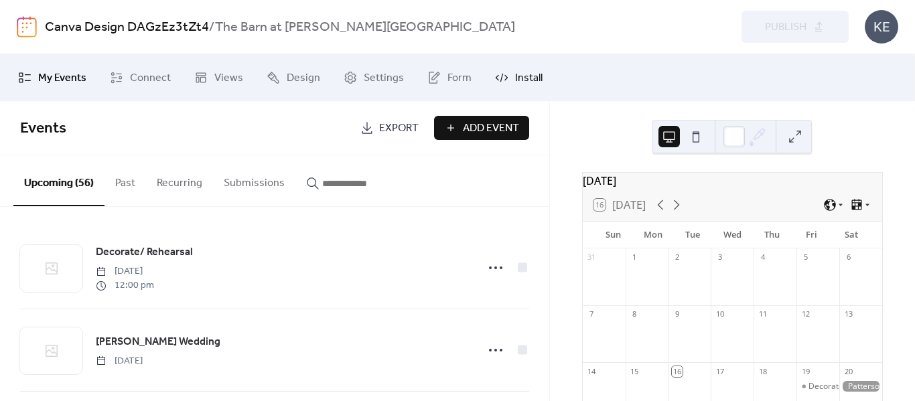
click at [523, 79] on span "Install" at bounding box center [528, 78] width 27 height 16
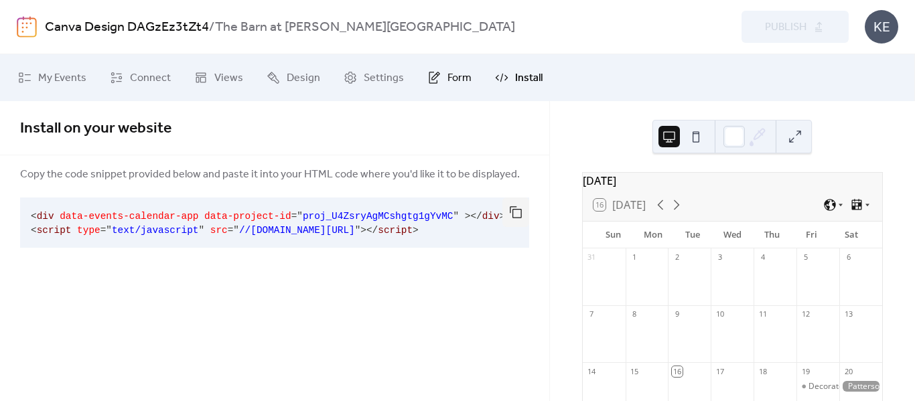
click at [470, 74] on link "Form" at bounding box center [449, 78] width 64 height 36
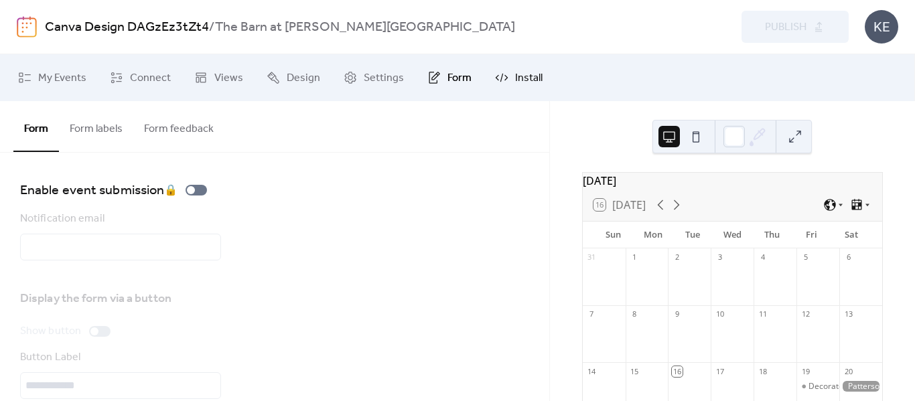
click at [500, 69] on link "Install" at bounding box center [519, 78] width 68 height 36
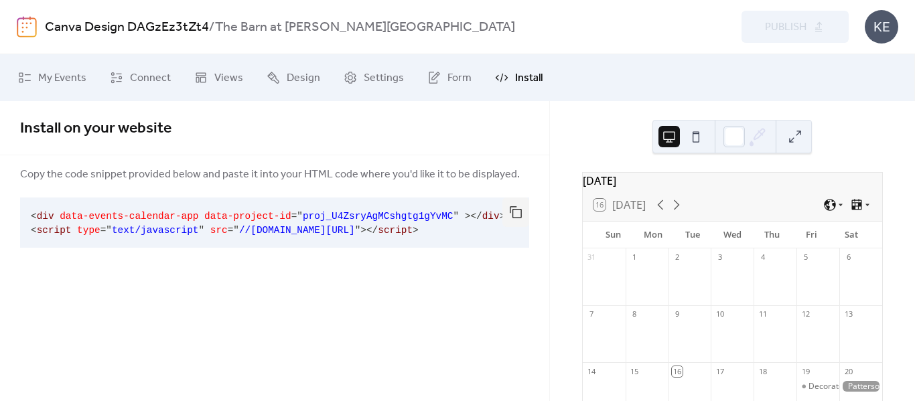
click at [133, 20] on link "Canva Design DAGzEz3tZt4" at bounding box center [127, 27] width 164 height 25
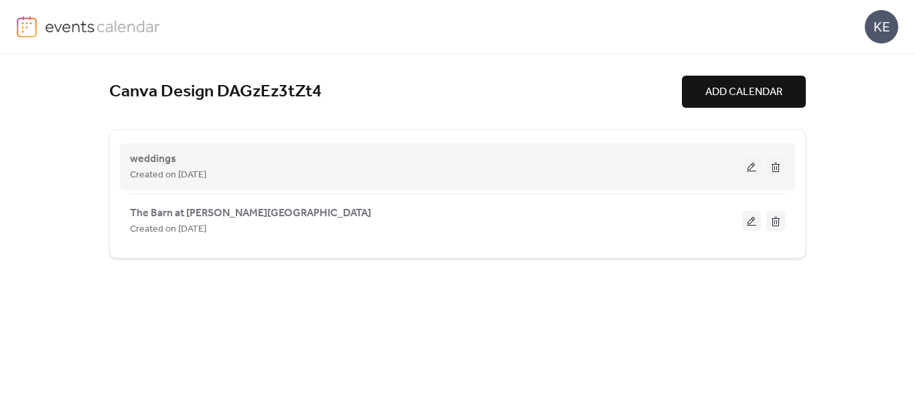
click at [529, 165] on div "weddings Created on 16-Sep-2025" at bounding box center [436, 167] width 612 height 32
click at [148, 162] on span "weddings" at bounding box center [153, 159] width 46 height 16
